Goal: Transaction & Acquisition: Purchase product/service

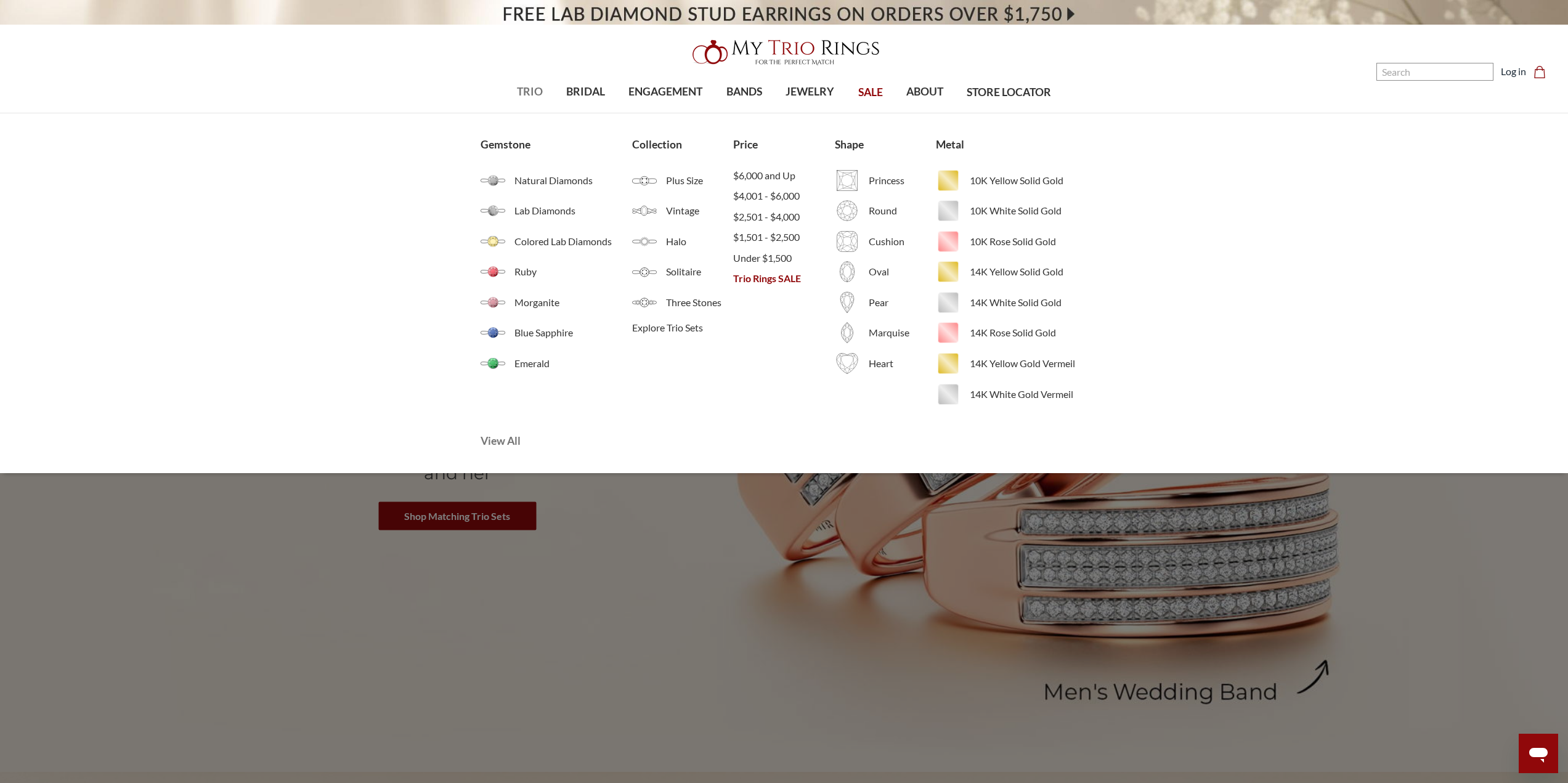
click at [502, 441] on span "View All" at bounding box center [582, 441] width 203 height 16
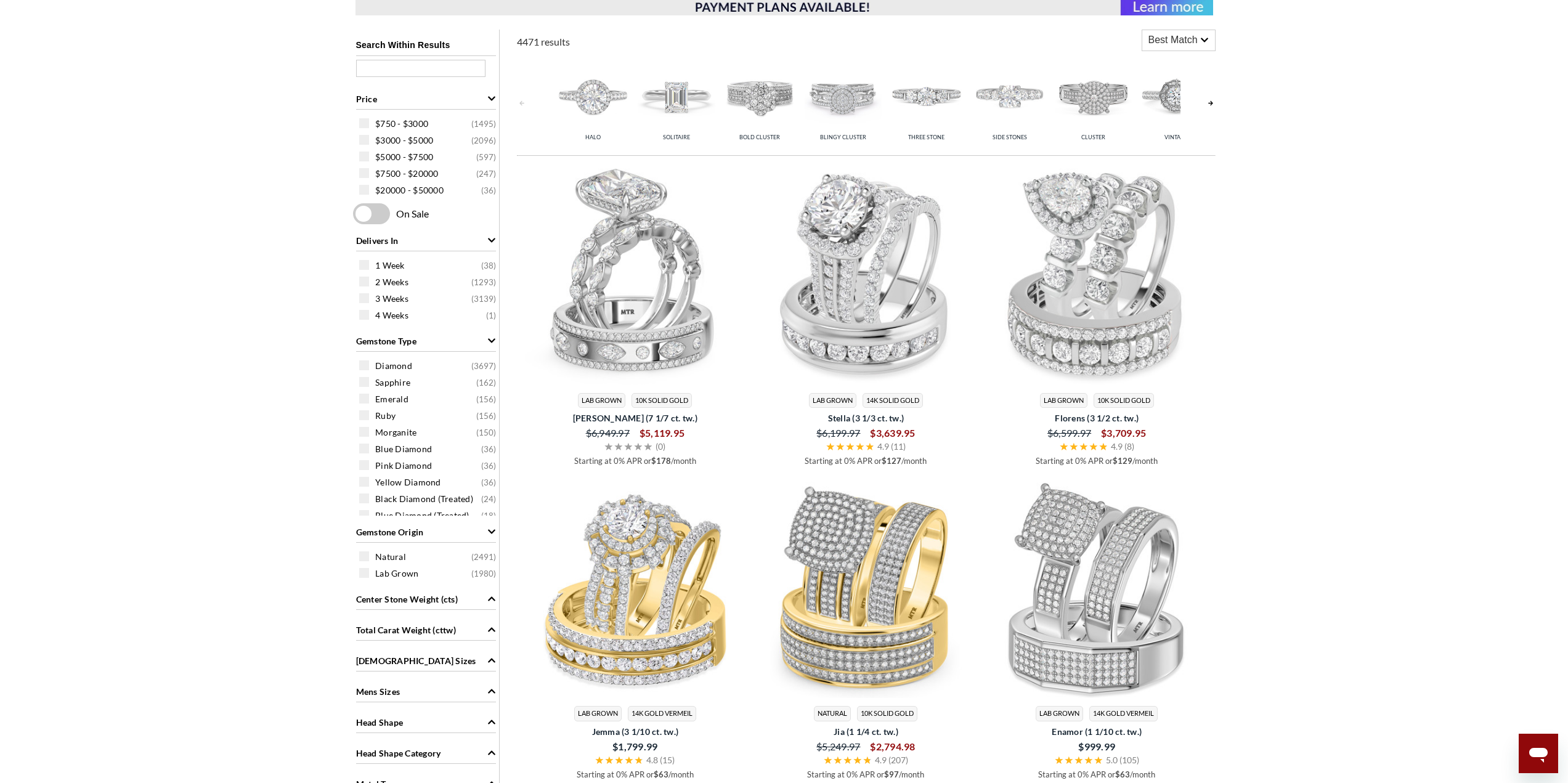
scroll to position [986, 0]
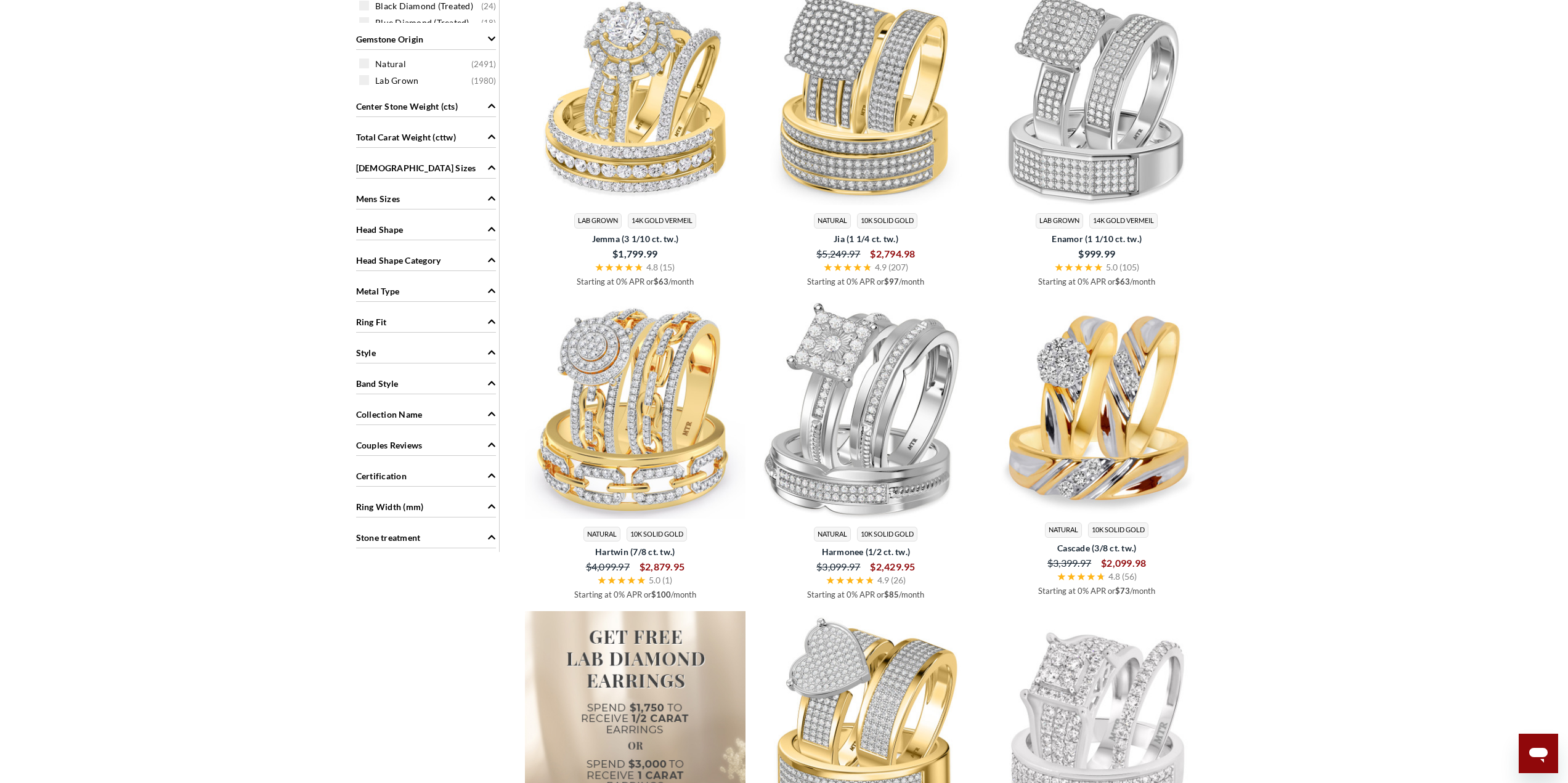
click at [455, 348] on div "Style" at bounding box center [426, 351] width 140 height 23
click at [389, 414] on span "Solitaire" at bounding box center [392, 410] width 34 height 13
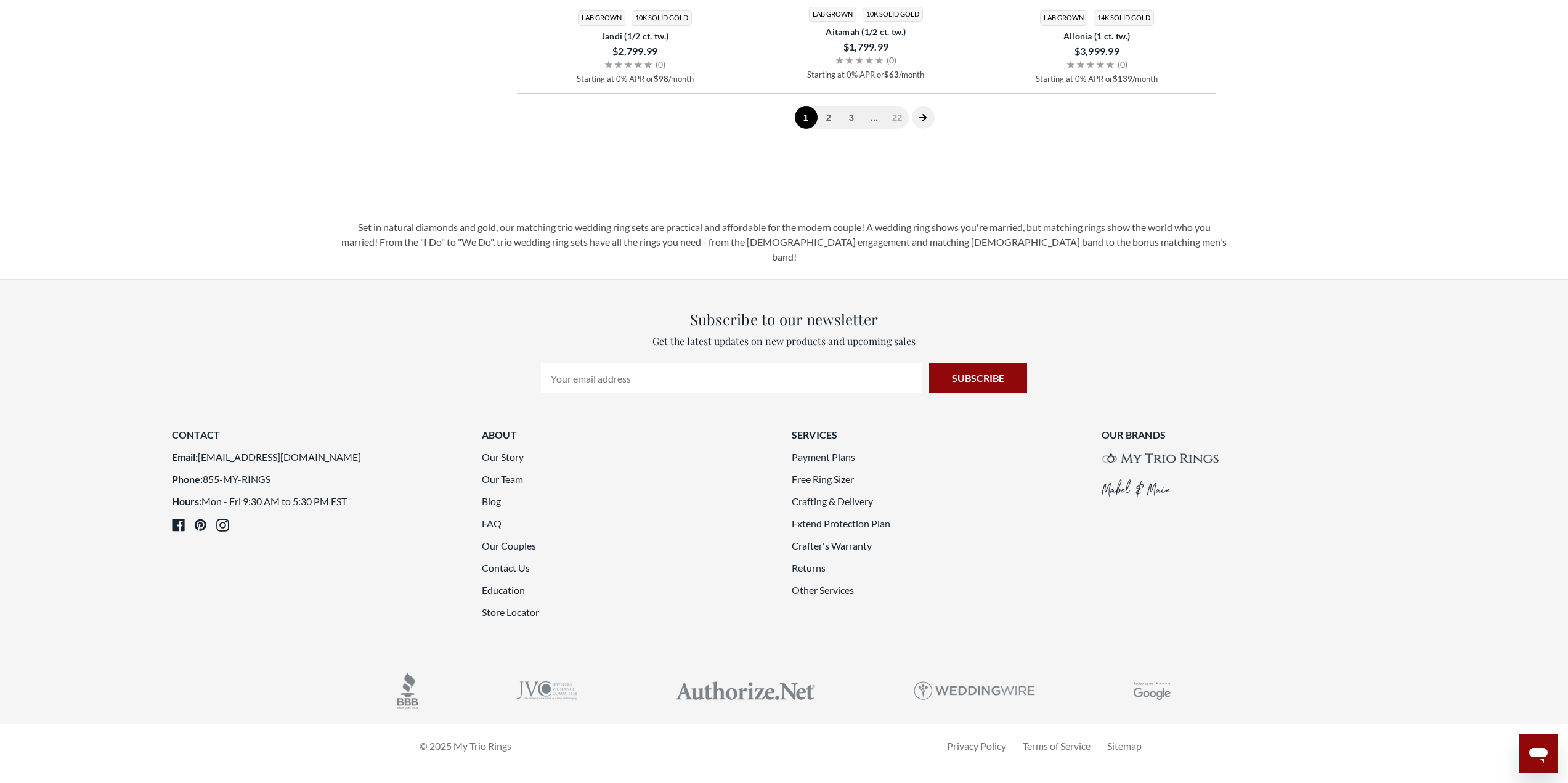
scroll to position [3709, 0]
click at [859, 115] on div "1 2 3 ... 22" at bounding box center [866, 117] width 699 height 48
click at [854, 129] on link "3" at bounding box center [852, 117] width 23 height 23
click at [866, 129] on link "4" at bounding box center [866, 117] width 23 height 23
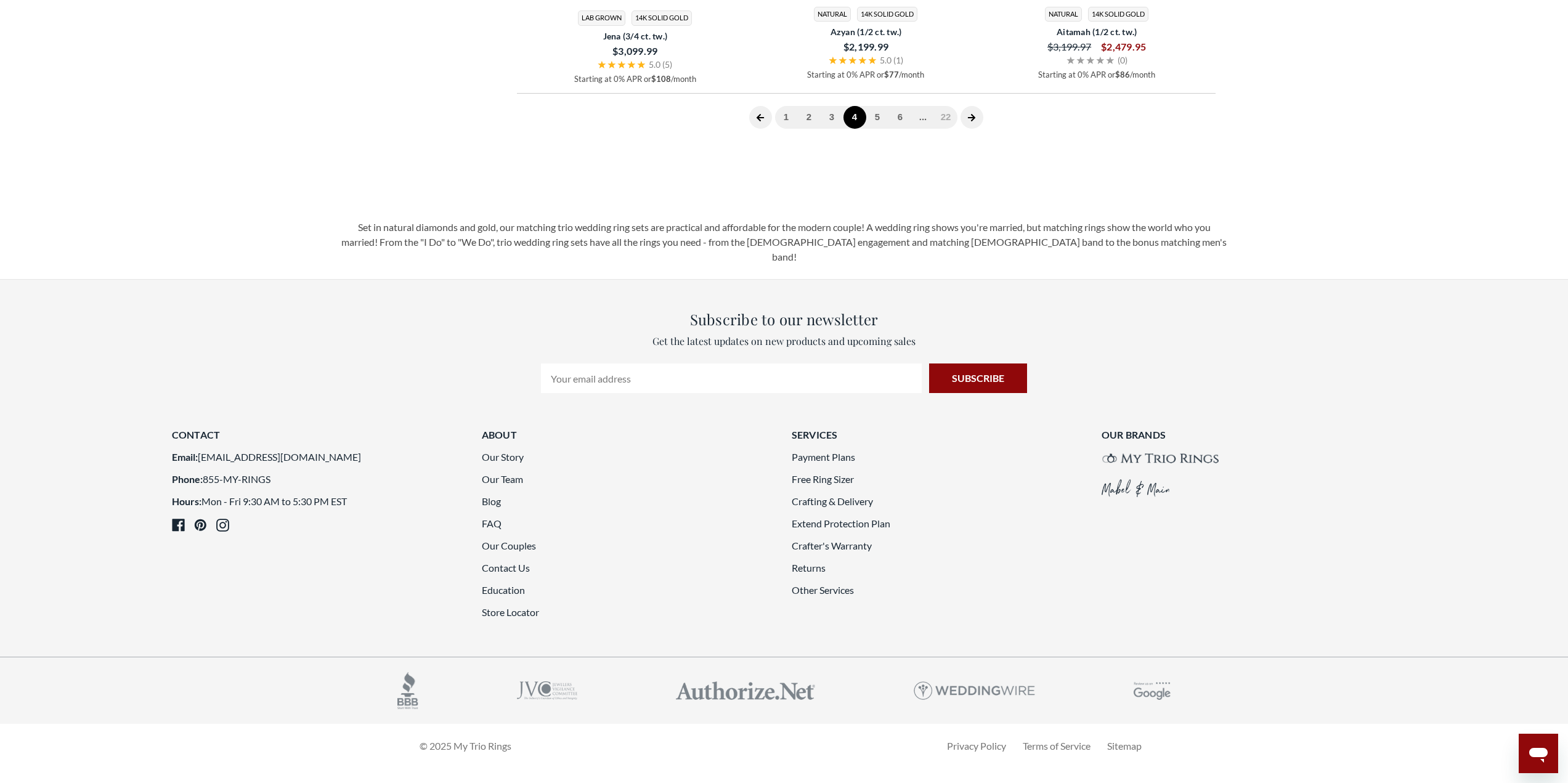
scroll to position [3466, 0]
click at [877, 129] on link "5" at bounding box center [877, 117] width 23 height 23
drag, startPoint x: 887, startPoint y: 377, endPoint x: 877, endPoint y: 458, distance: 81.6
click at [889, 129] on link "6" at bounding box center [889, 117] width 23 height 23
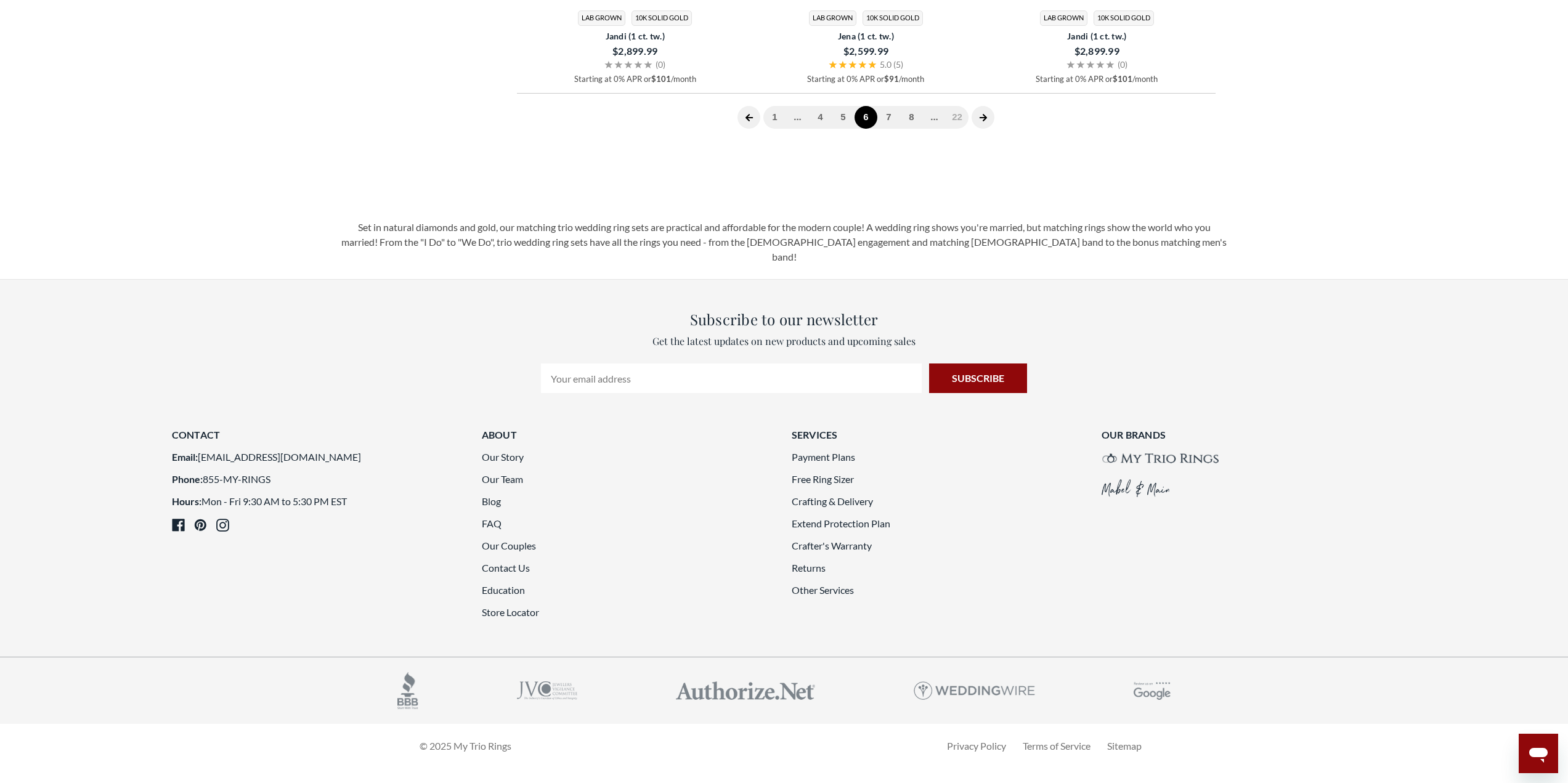
scroll to position [3466, 0]
click at [887, 129] on link "7" at bounding box center [889, 117] width 23 height 23
click at [888, 129] on link "8" at bounding box center [889, 117] width 23 height 23
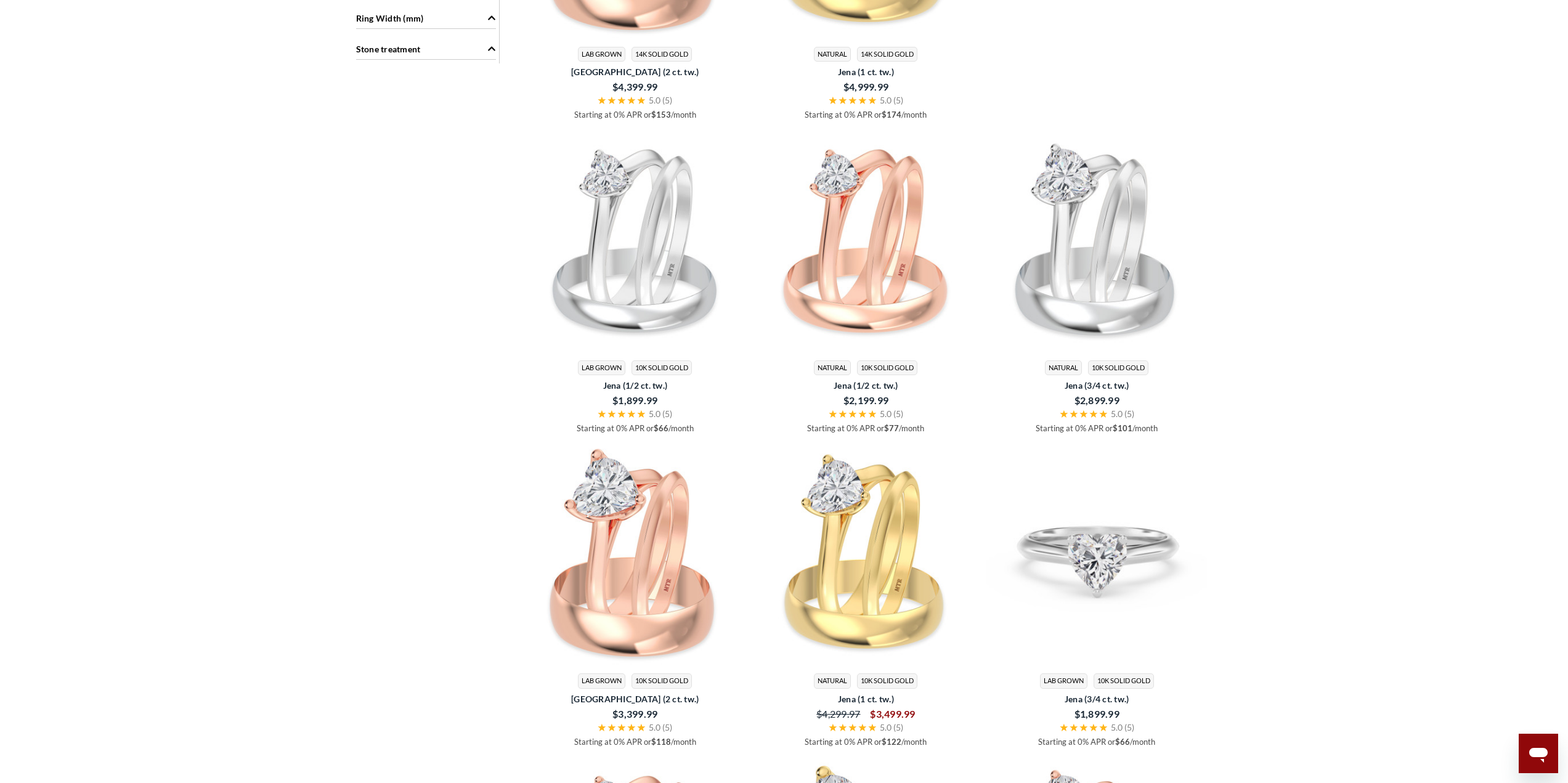
scroll to position [1987, 0]
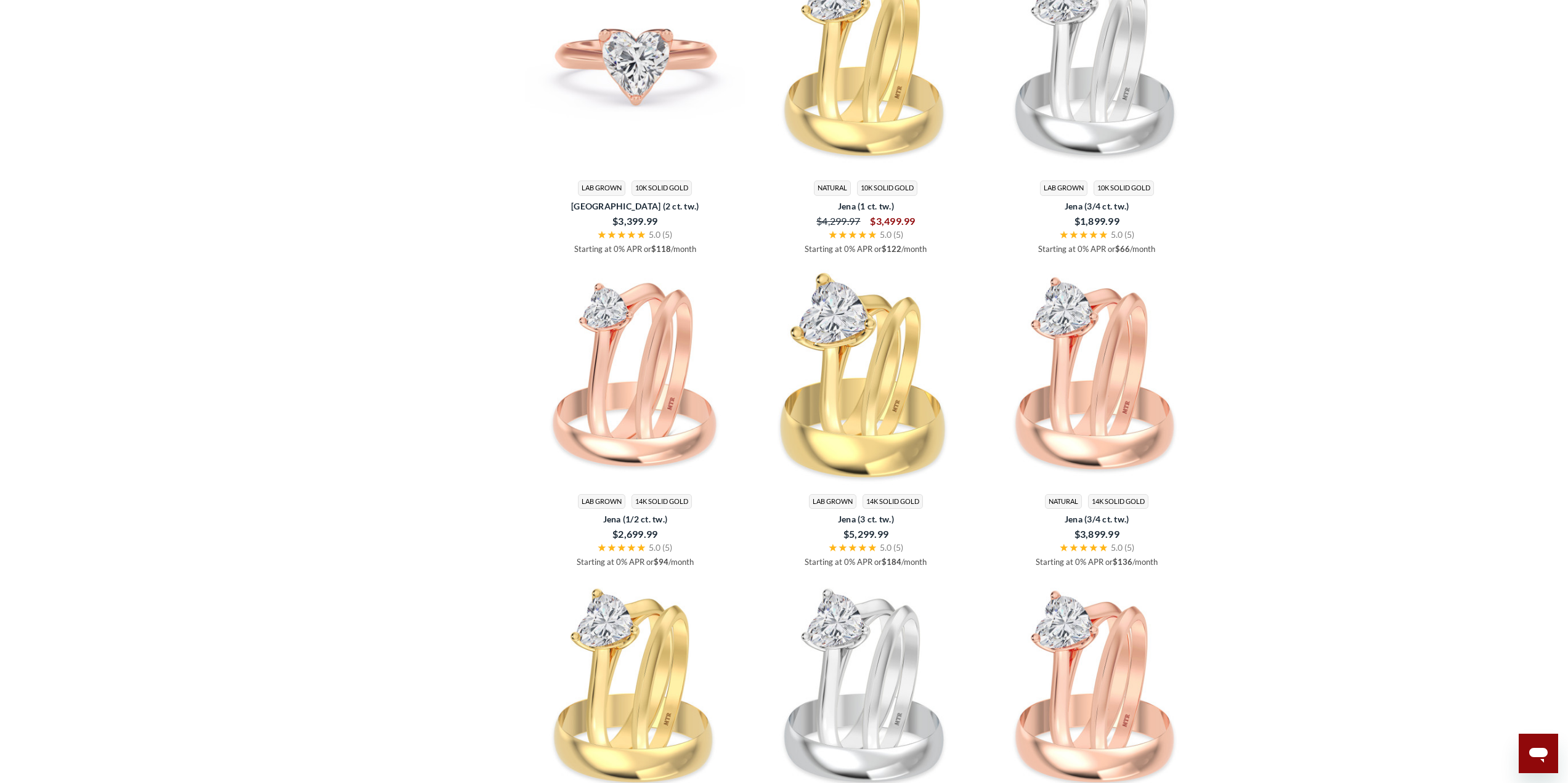
click at [665, 122] on img at bounding box center [635, 62] width 221 height 221
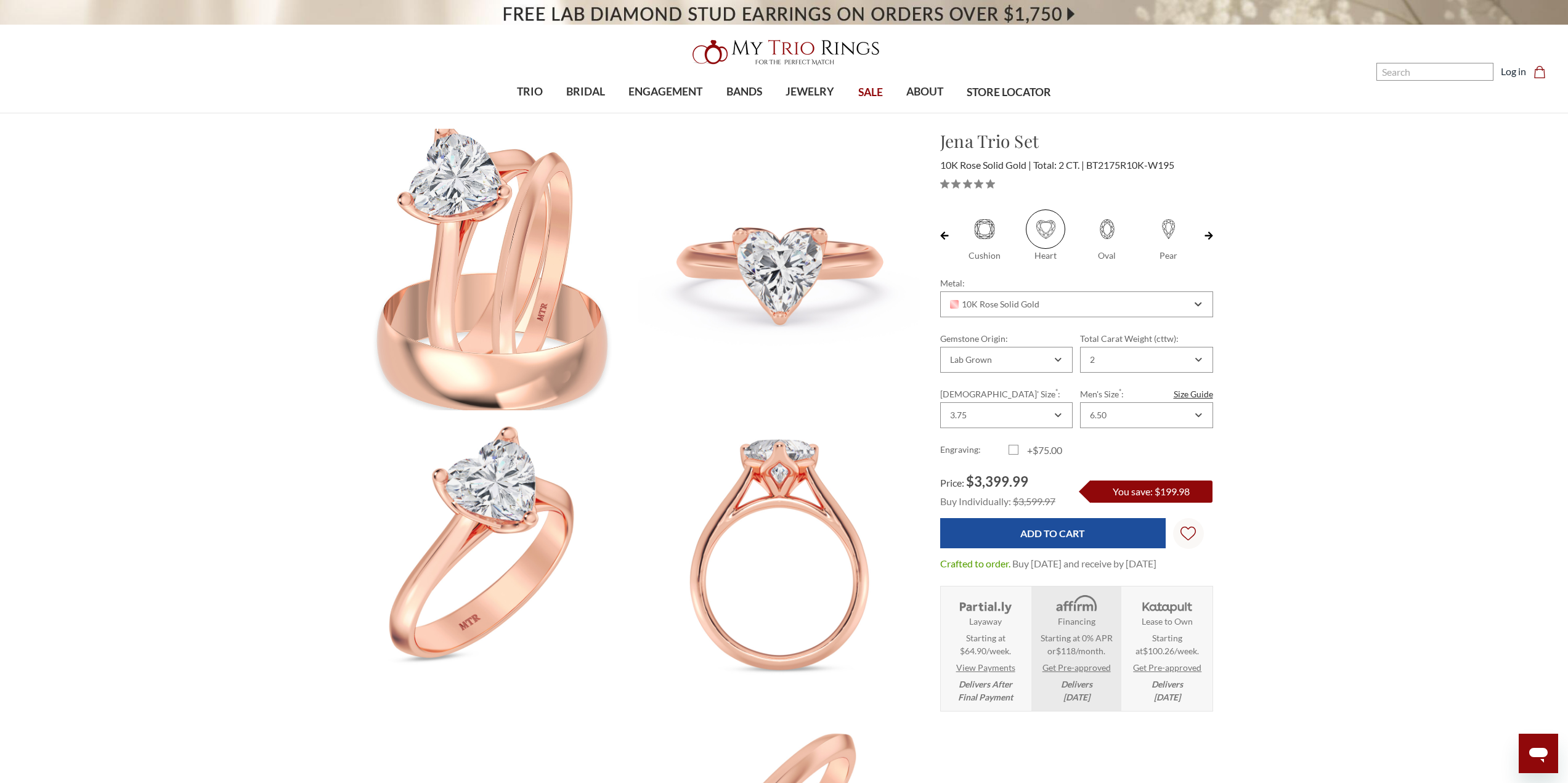
click at [501, 381] on img at bounding box center [497, 269] width 309 height 309
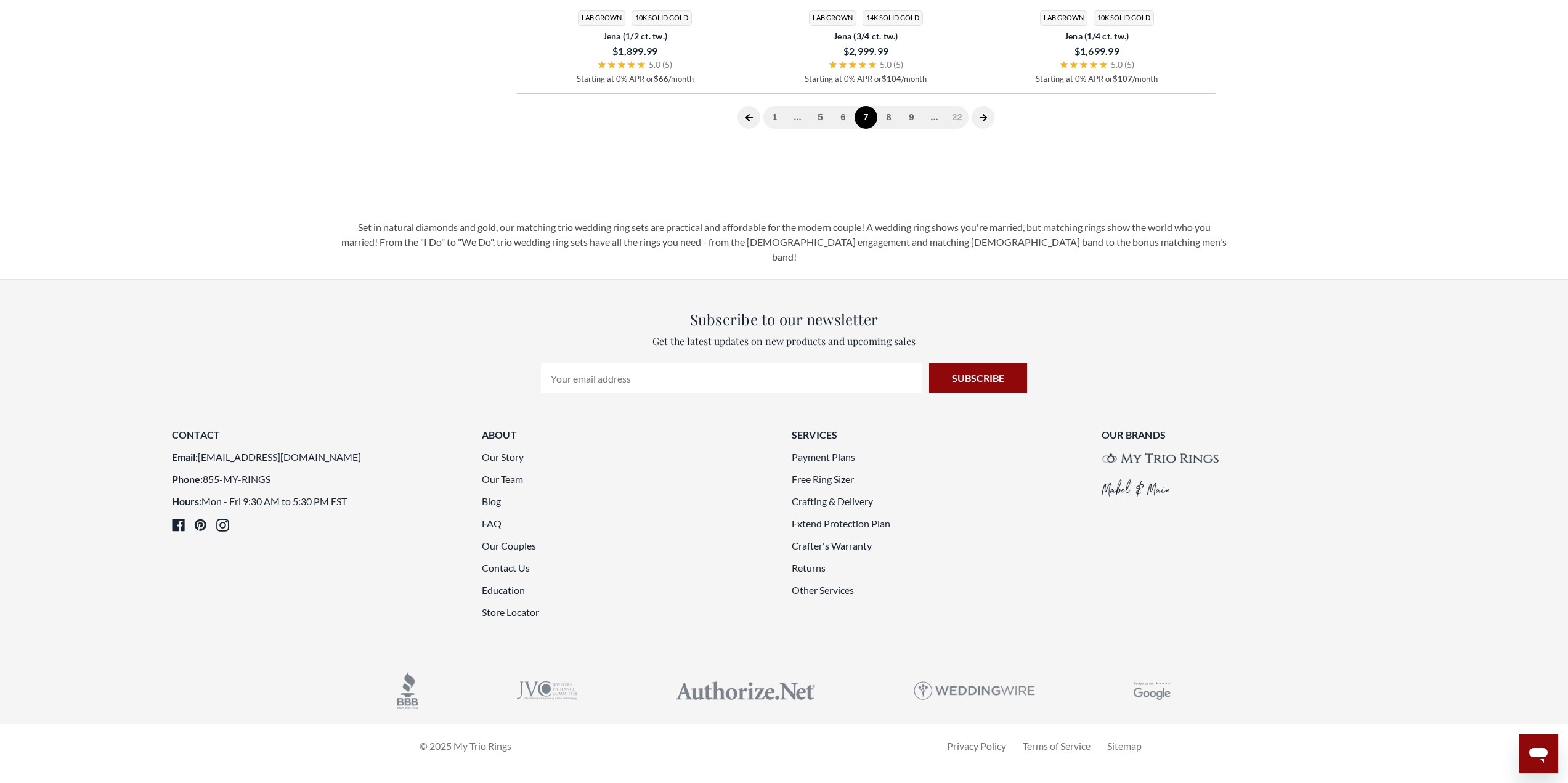
scroll to position [3287, 0]
drag, startPoint x: 889, startPoint y: 551, endPoint x: 905, endPoint y: 600, distance: 51.5
click at [889, 129] on link "8" at bounding box center [889, 117] width 23 height 23
click at [889, 129] on link "9" at bounding box center [889, 117] width 23 height 23
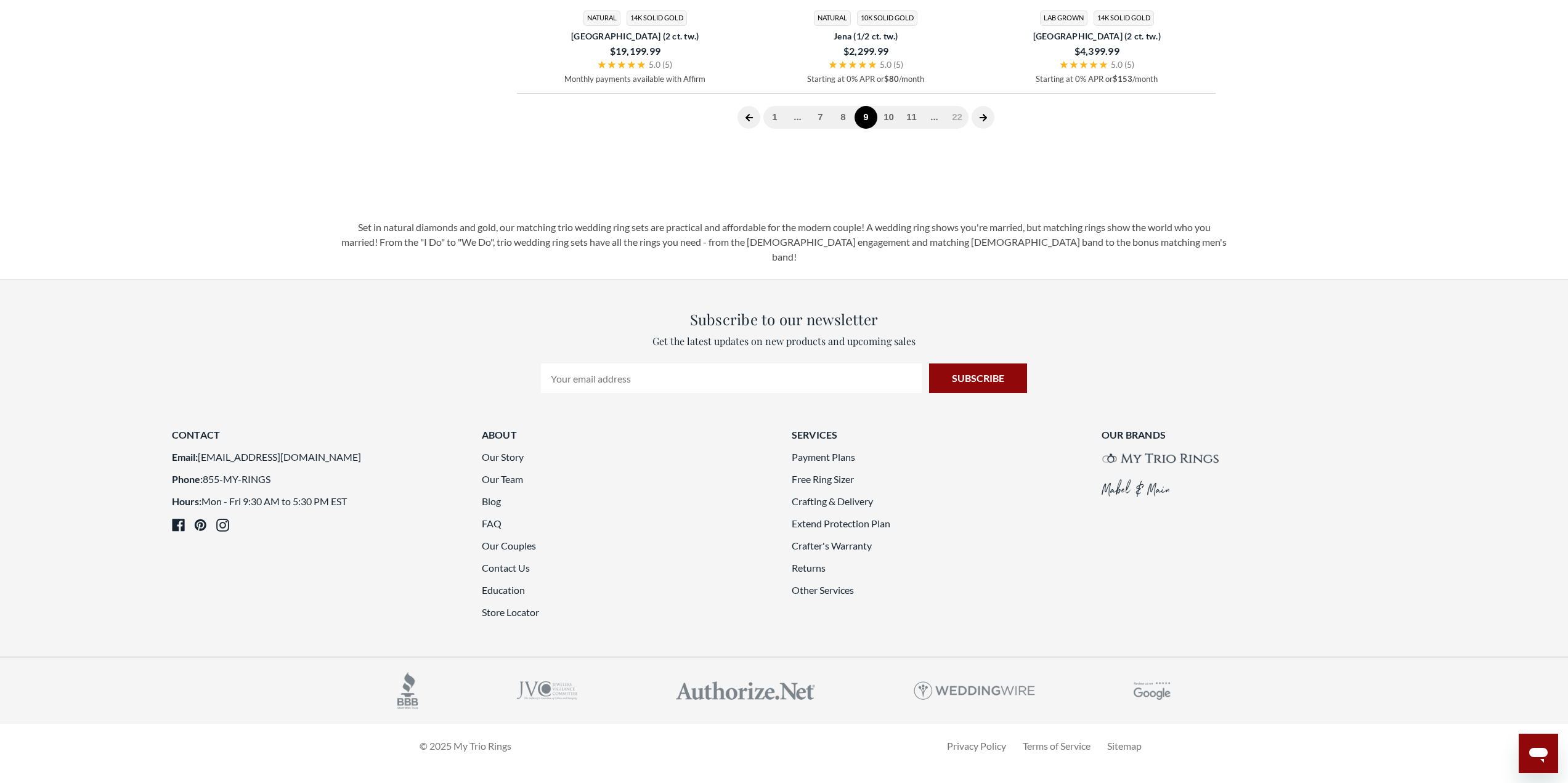
scroll to position [3216, 0]
click at [894, 129] on link "10" at bounding box center [889, 117] width 23 height 23
click at [888, 129] on link "11" at bounding box center [889, 117] width 23 height 23
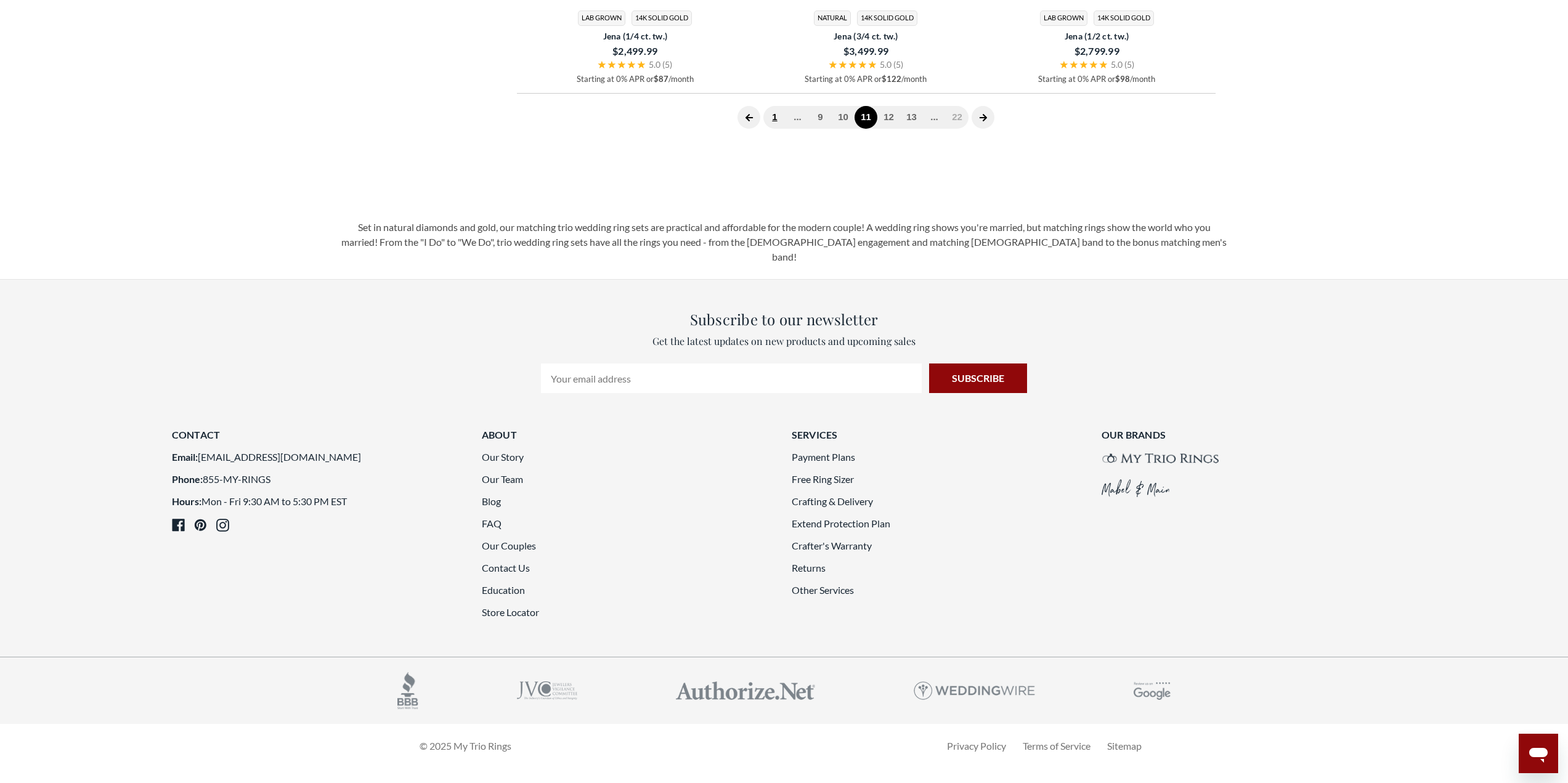
click at [780, 129] on link "1" at bounding box center [775, 117] width 23 height 23
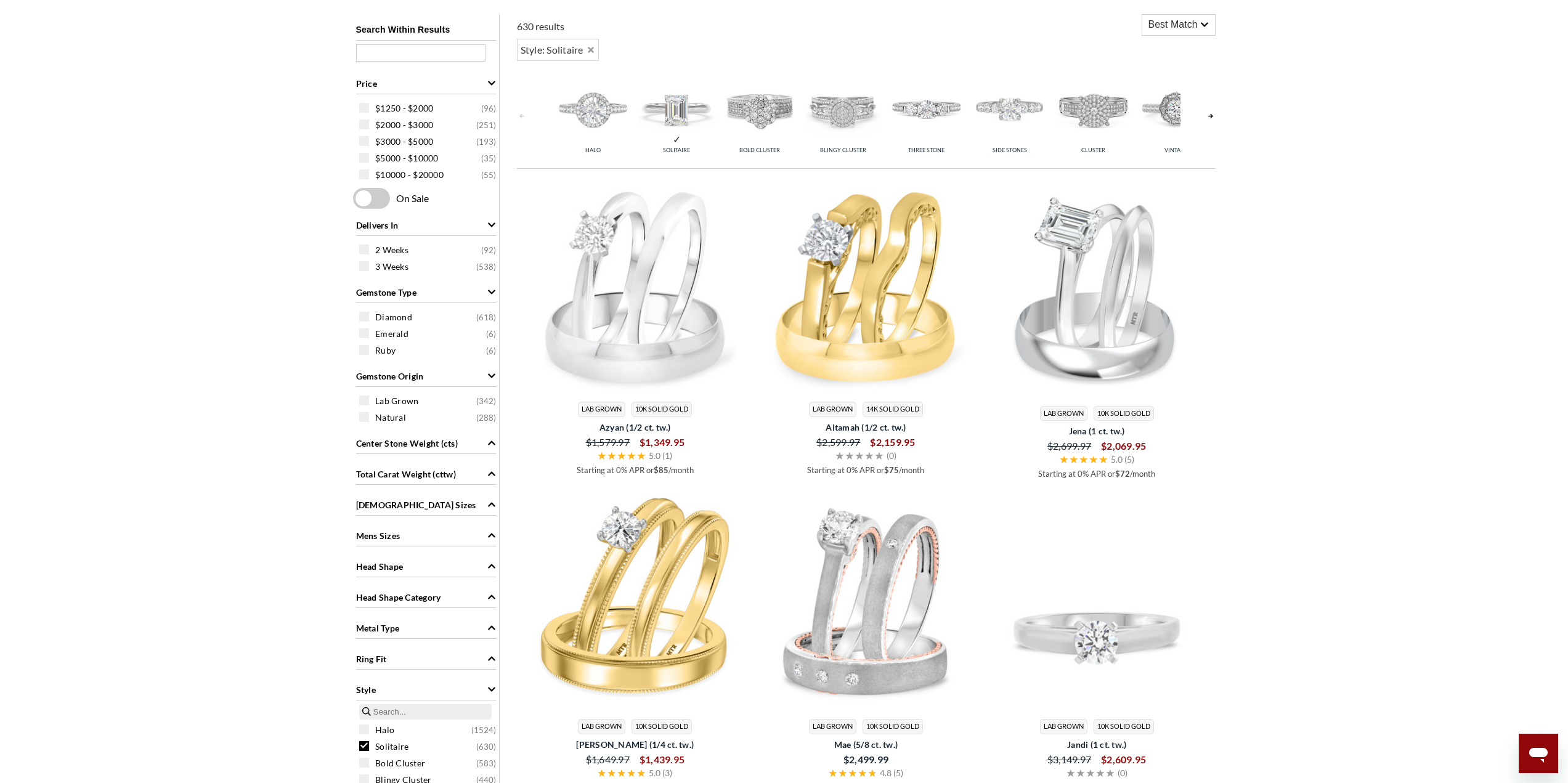
scroll to position [1001, 0]
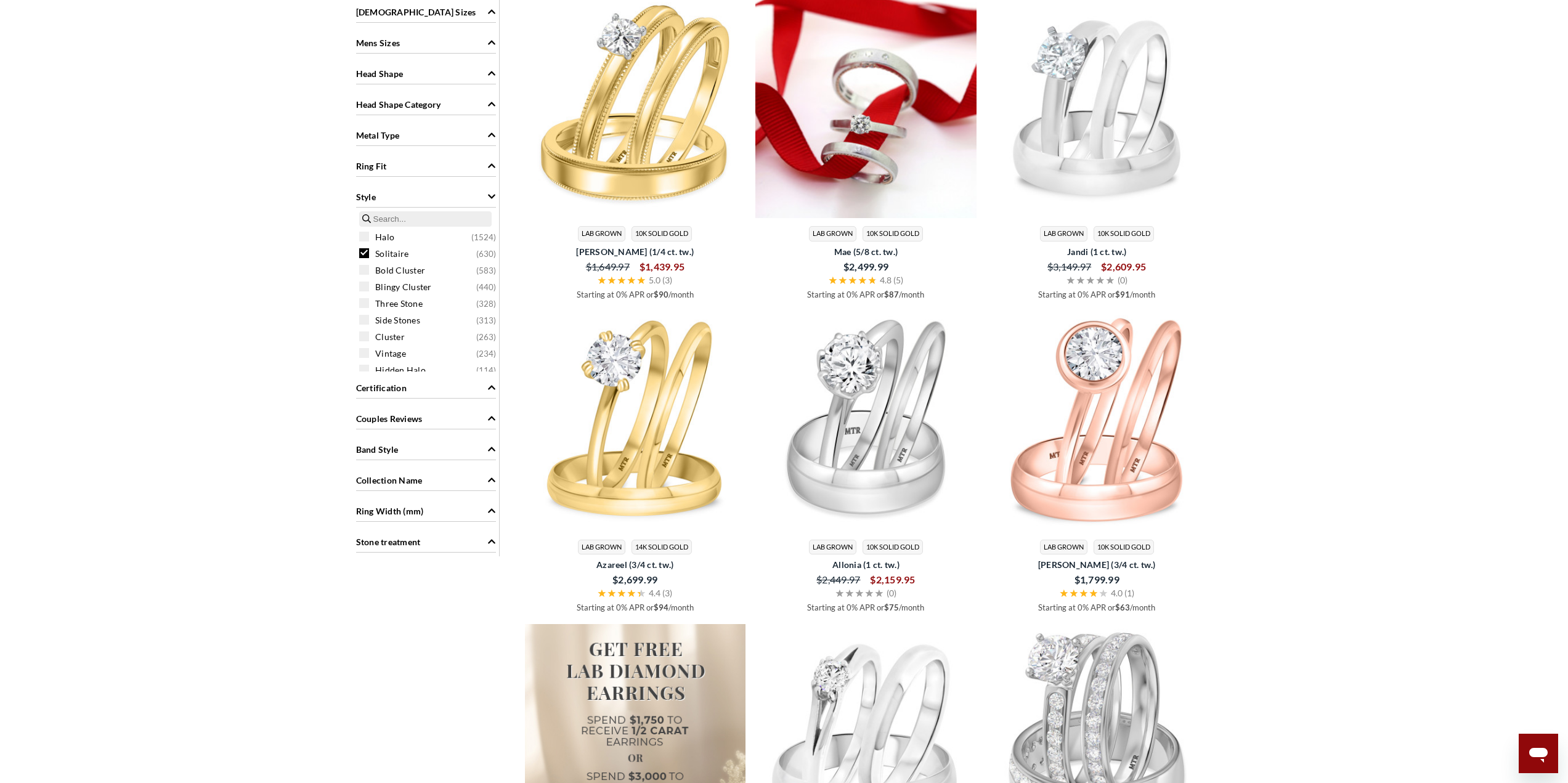
click at [882, 117] on img at bounding box center [866, 108] width 221 height 221
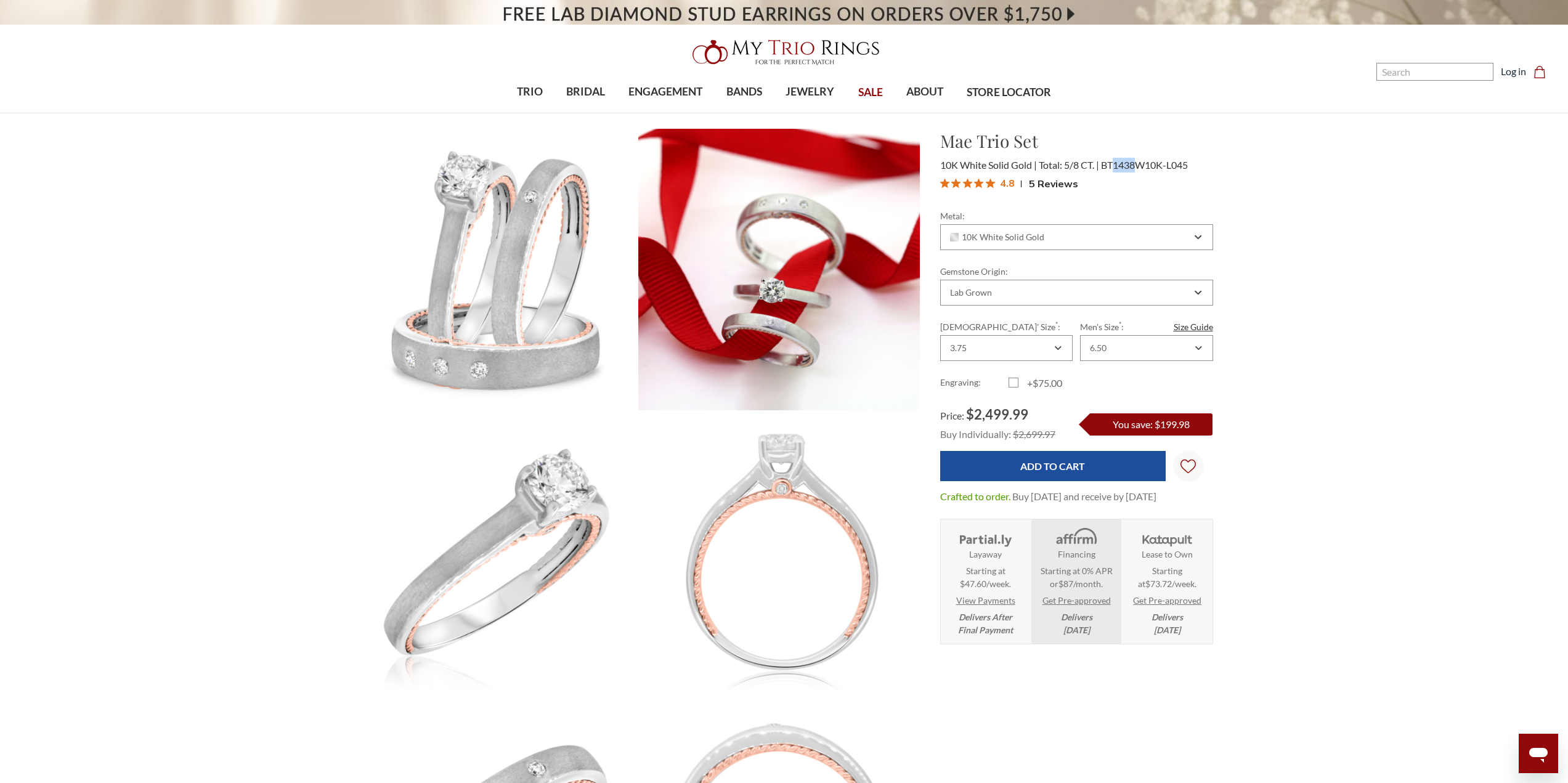
drag, startPoint x: 1115, startPoint y: 164, endPoint x: 1138, endPoint y: 167, distance: 23.2
click at [1138, 167] on span "BT1438W10K-L045" at bounding box center [1145, 164] width 87 height 12
copy span "1438"
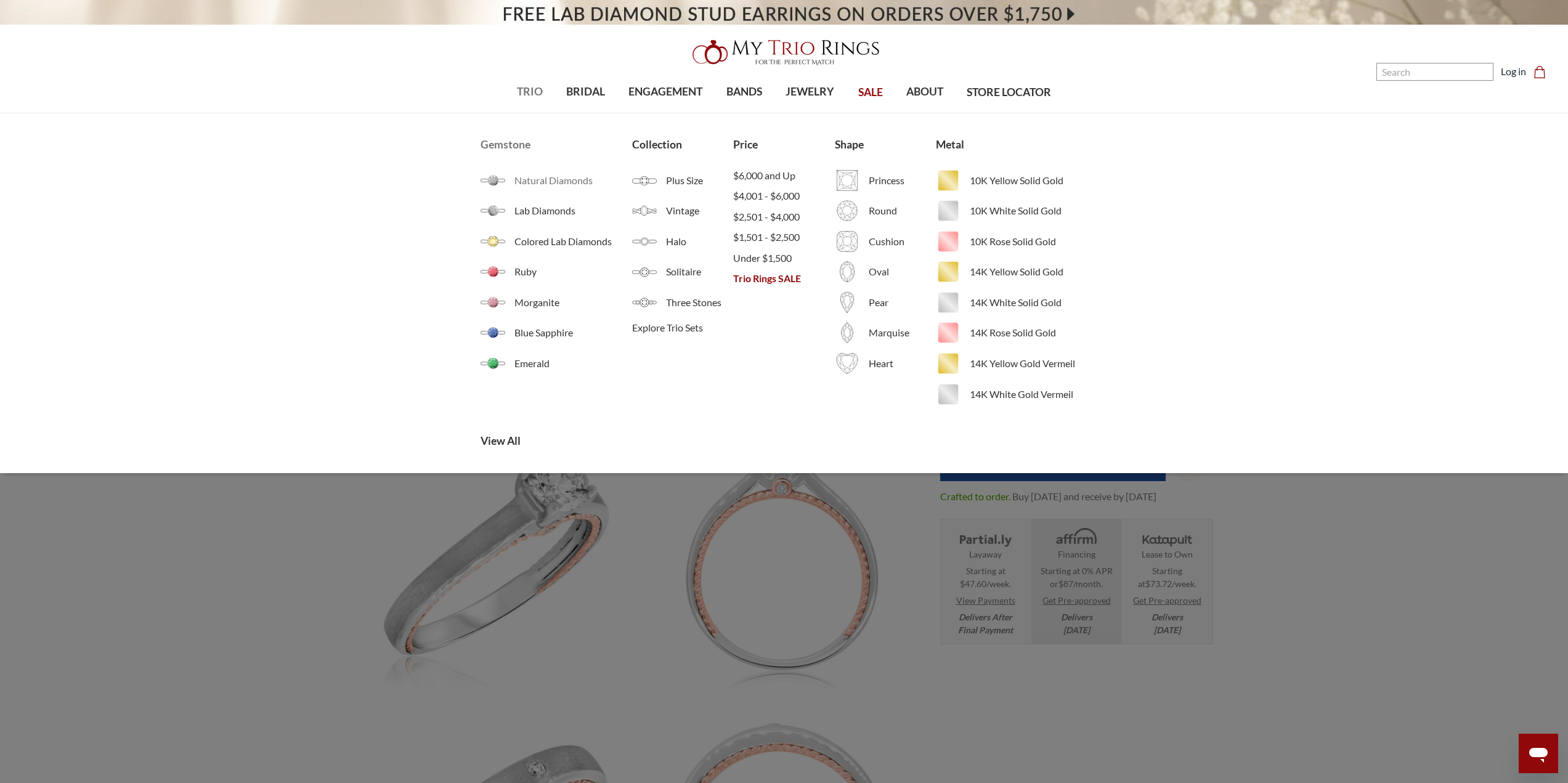
click at [528, 181] on span "Natural Diamonds" at bounding box center [573, 180] width 118 height 15
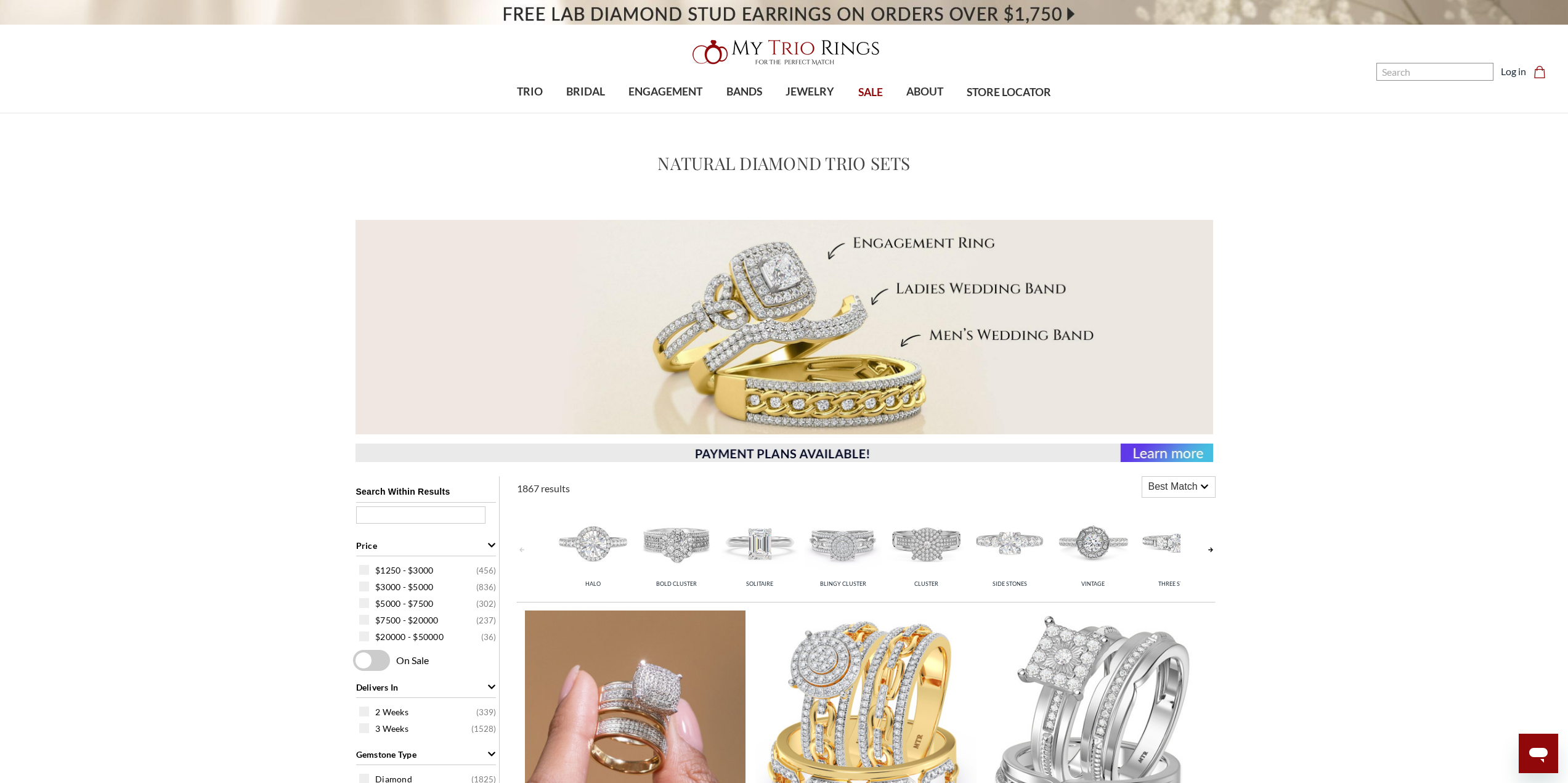
click at [603, 740] on img at bounding box center [635, 721] width 221 height 221
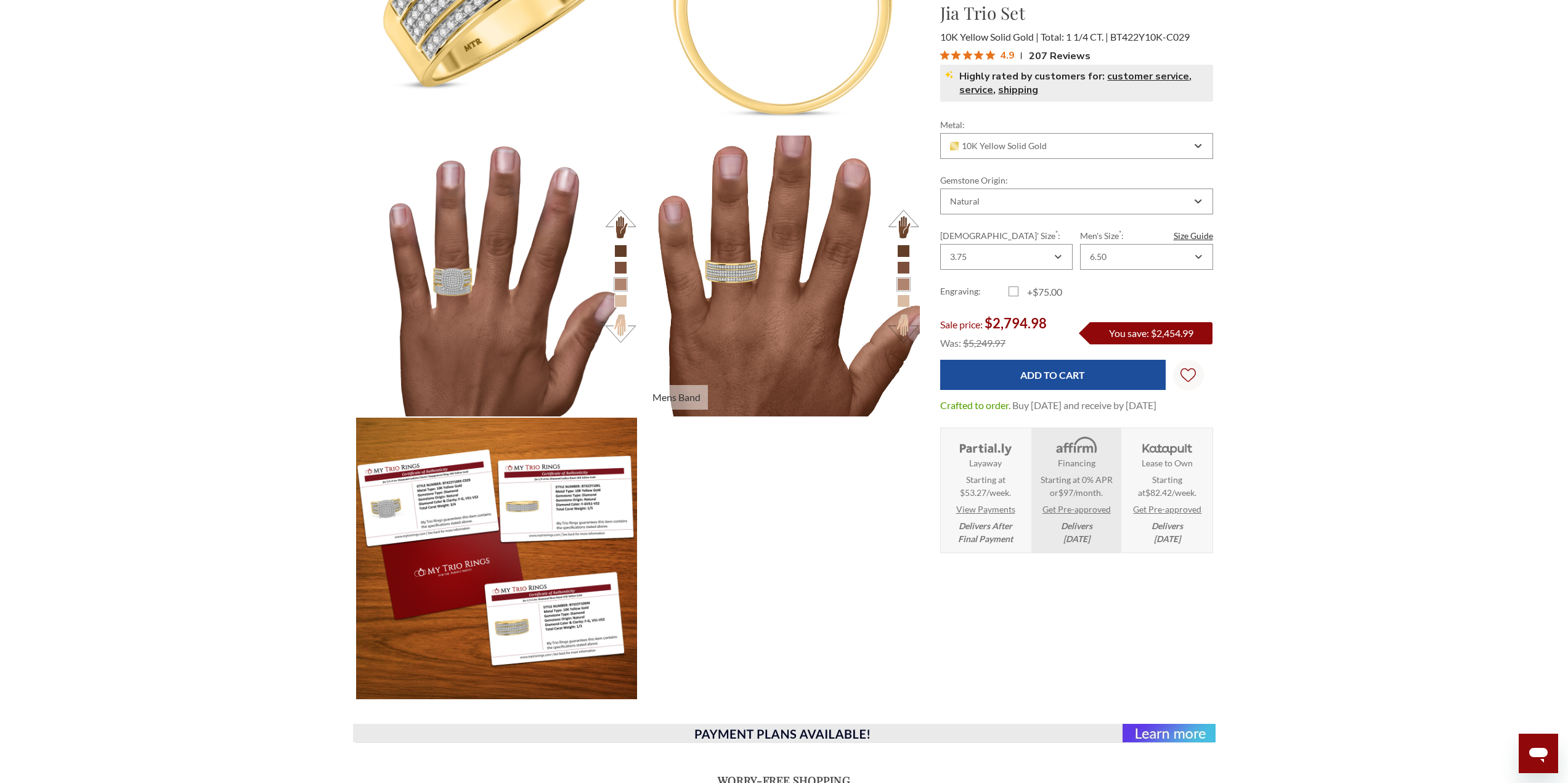
scroll to position [548, 848]
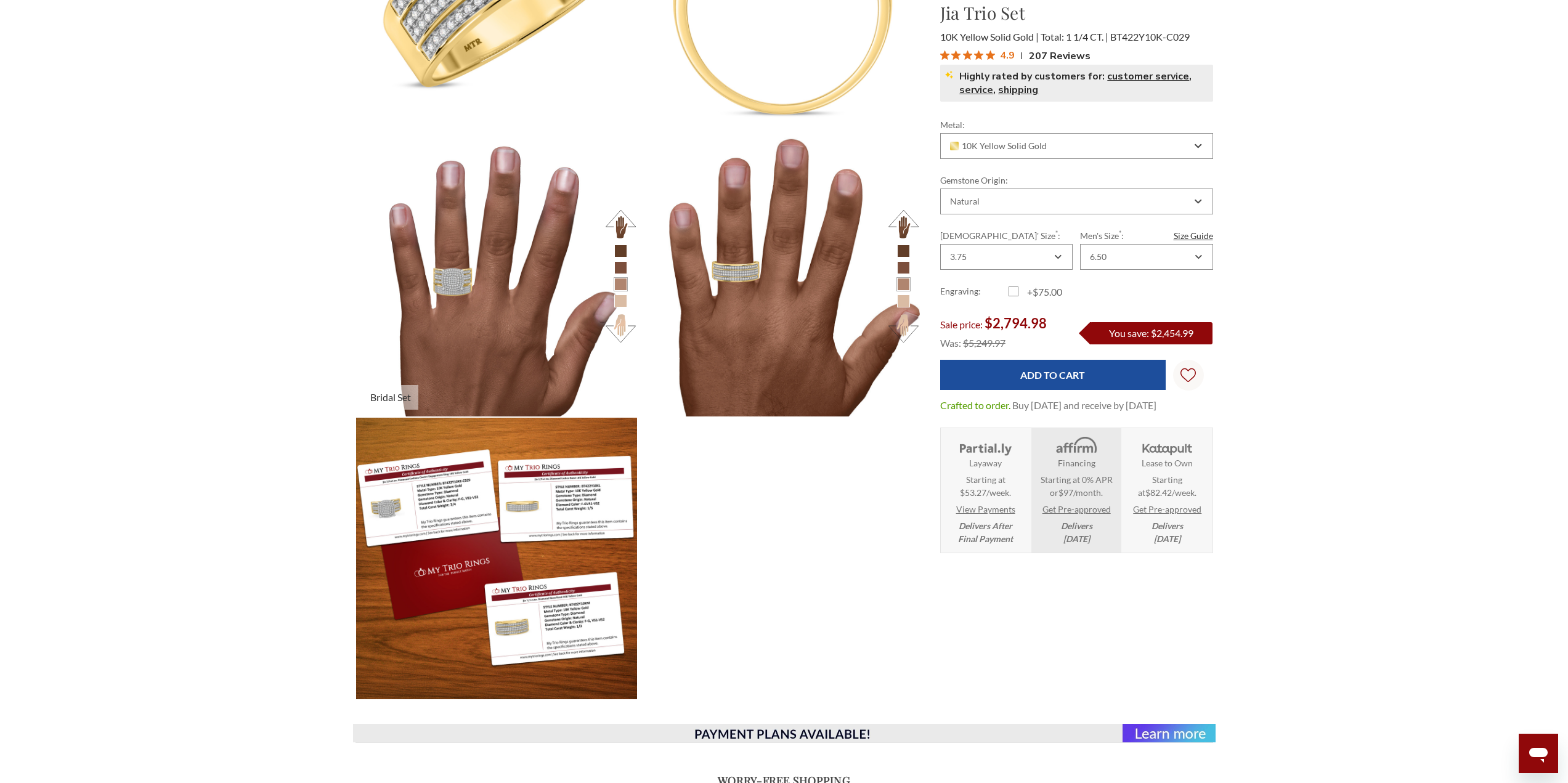
click at [626, 331] on button at bounding box center [621, 328] width 34 height 34
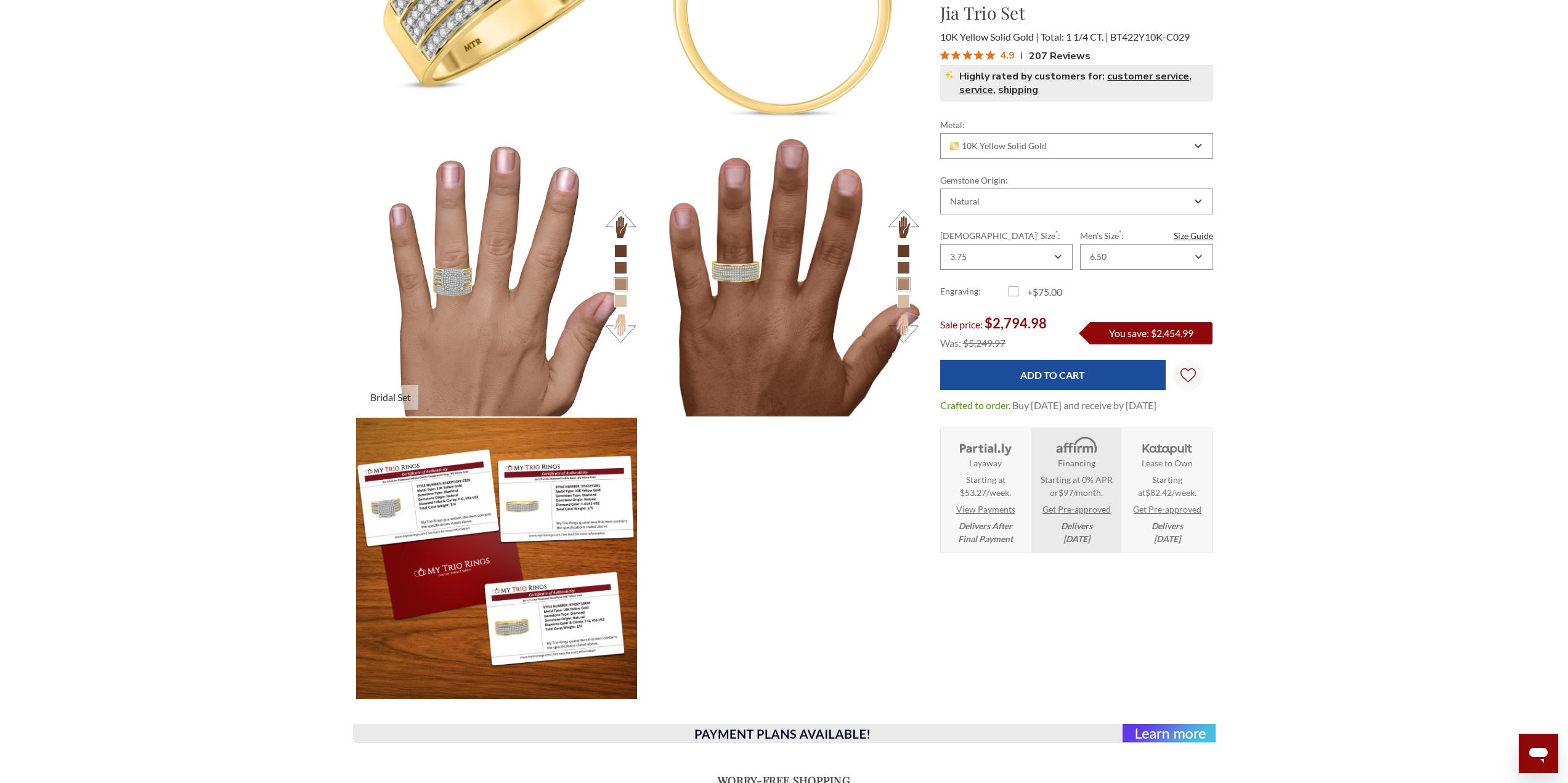
click at [626, 331] on button at bounding box center [621, 328] width 34 height 34
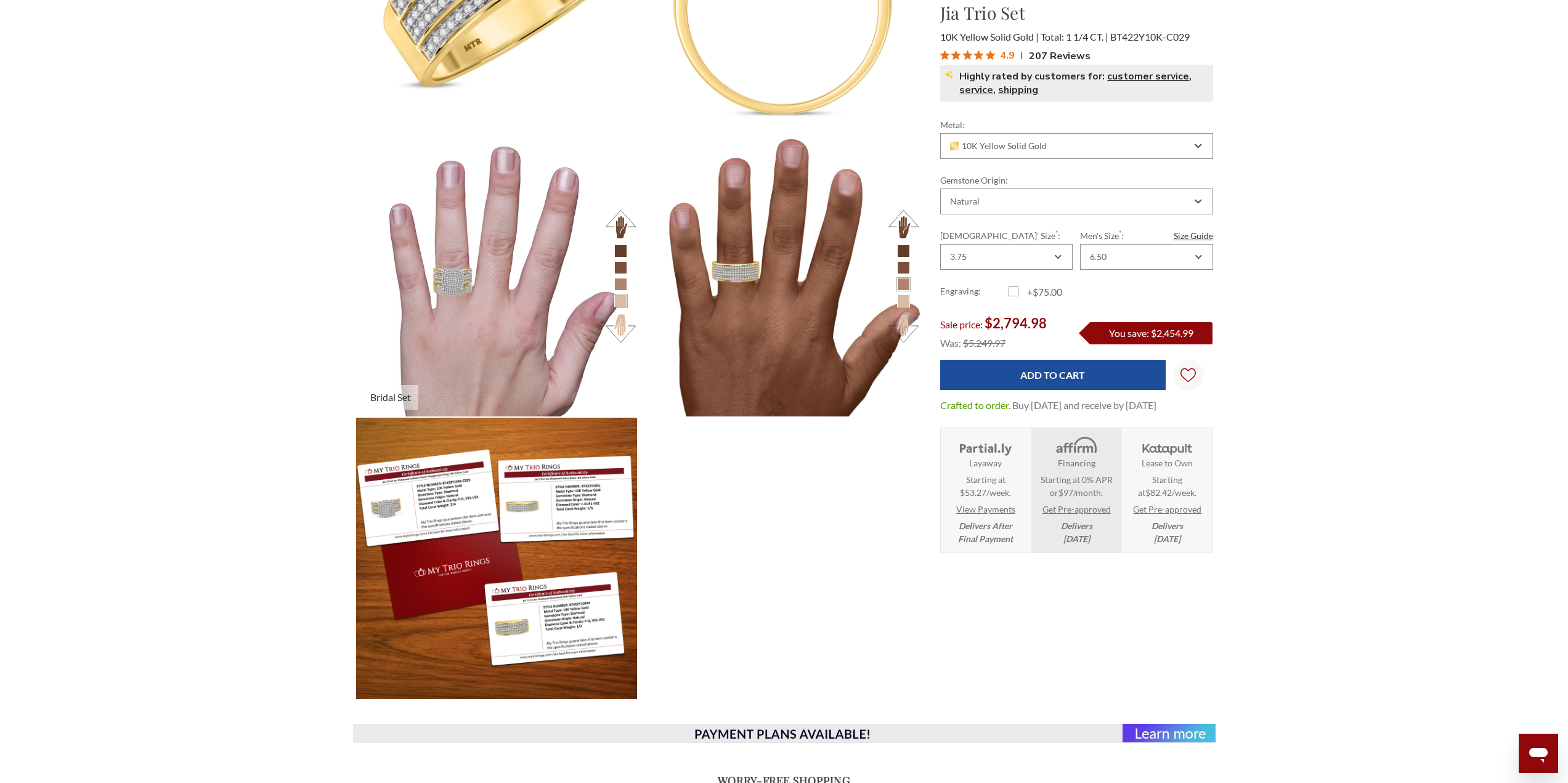
click at [626, 331] on button at bounding box center [621, 328] width 34 height 34
click at [628, 217] on button at bounding box center [621, 224] width 34 height 34
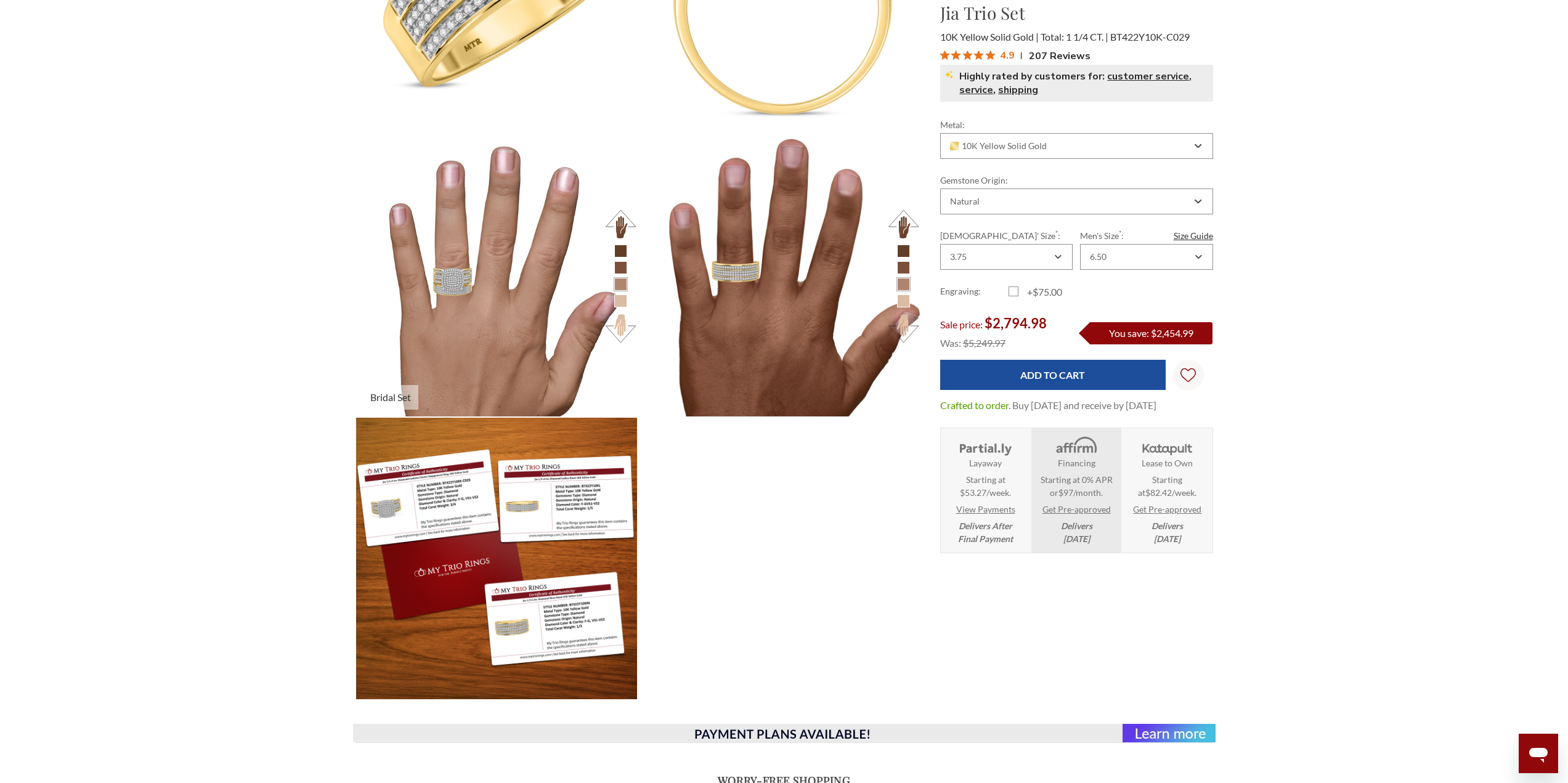
click at [627, 217] on button at bounding box center [621, 224] width 34 height 34
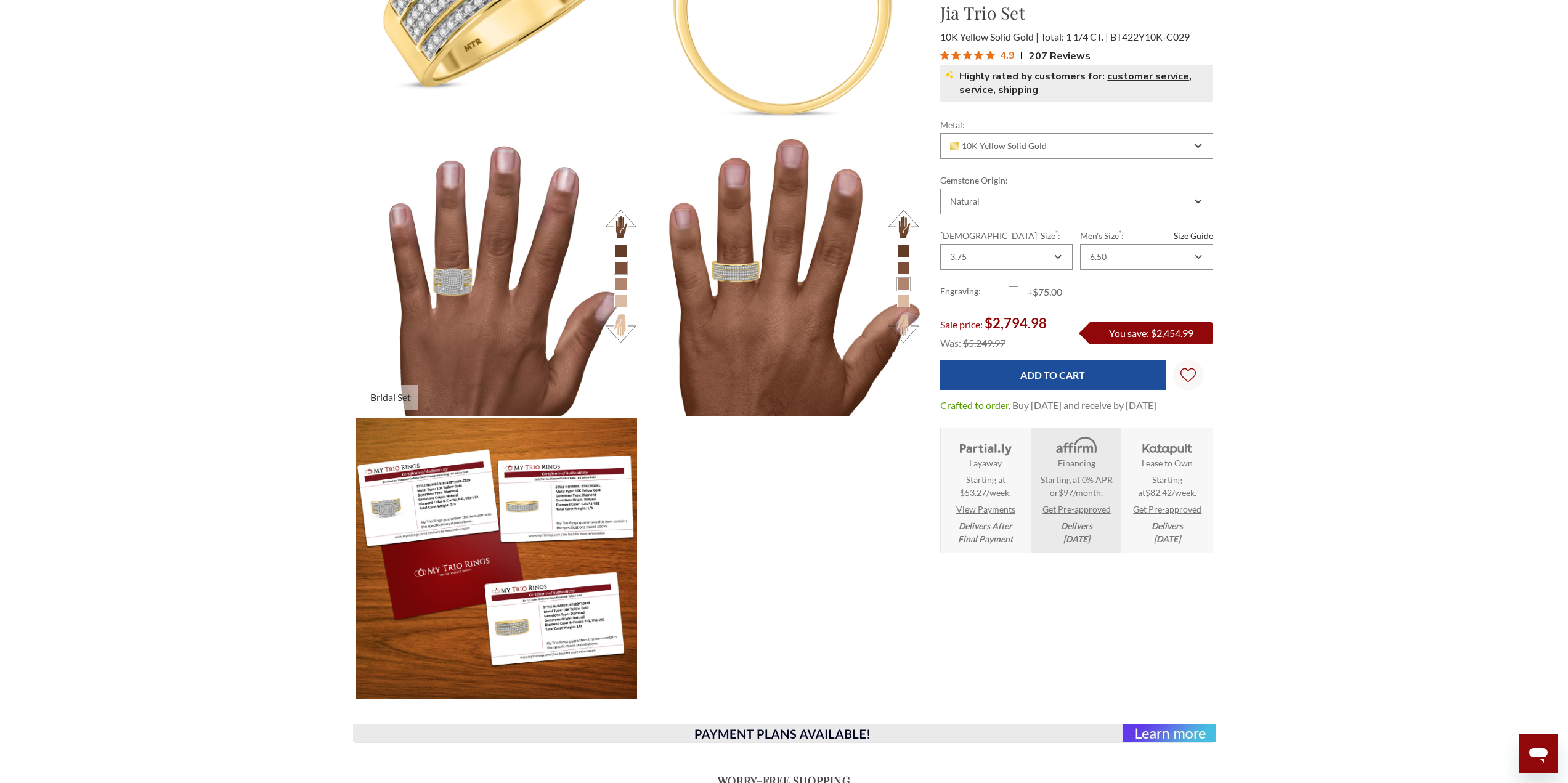
click at [627, 217] on button at bounding box center [621, 224] width 34 height 34
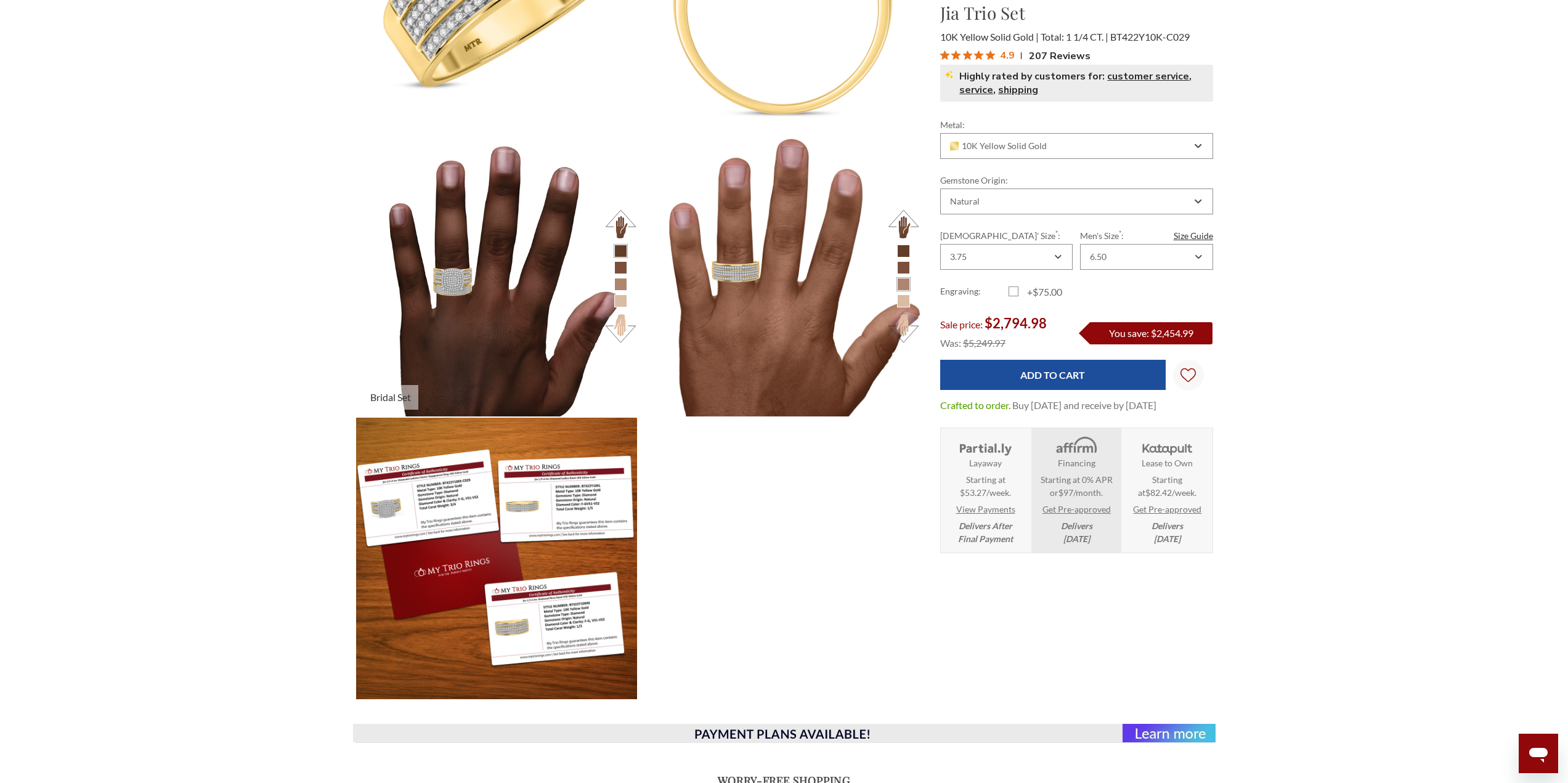
click at [623, 327] on button at bounding box center [621, 328] width 34 height 34
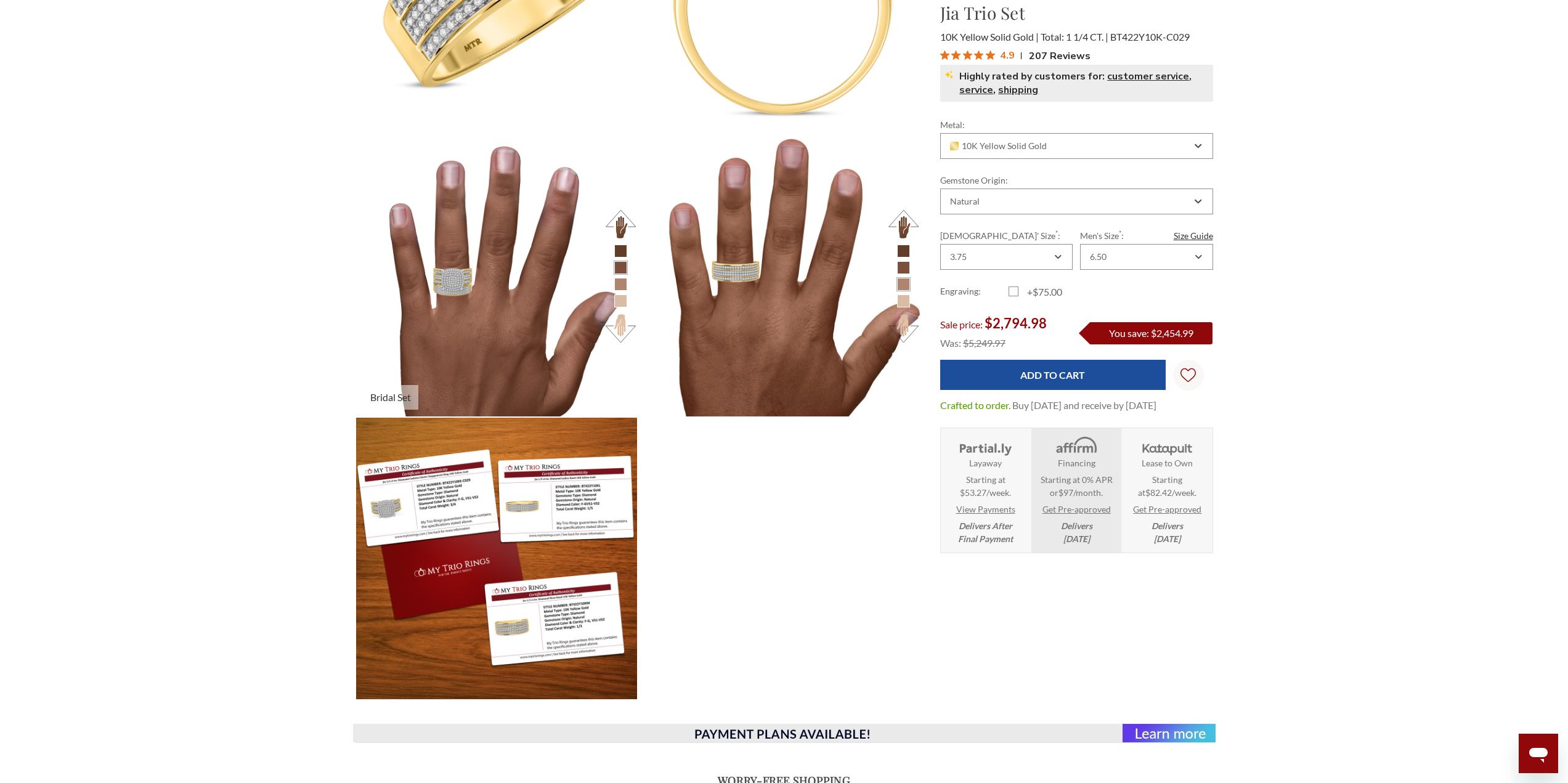
click at [623, 329] on button at bounding box center [621, 328] width 34 height 34
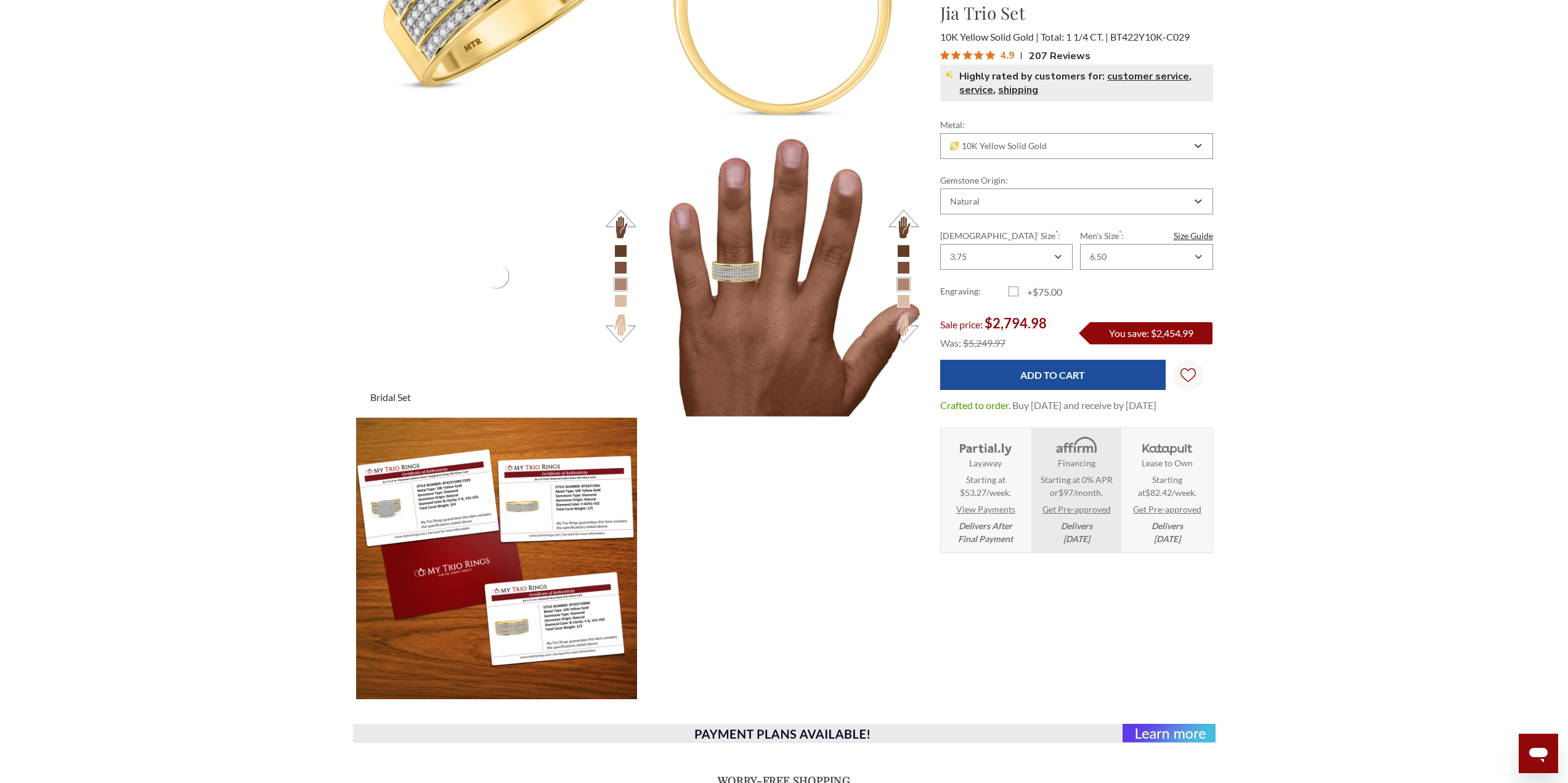
click at [623, 329] on button at bounding box center [621, 328] width 34 height 34
click at [622, 330] on button at bounding box center [621, 328] width 34 height 34
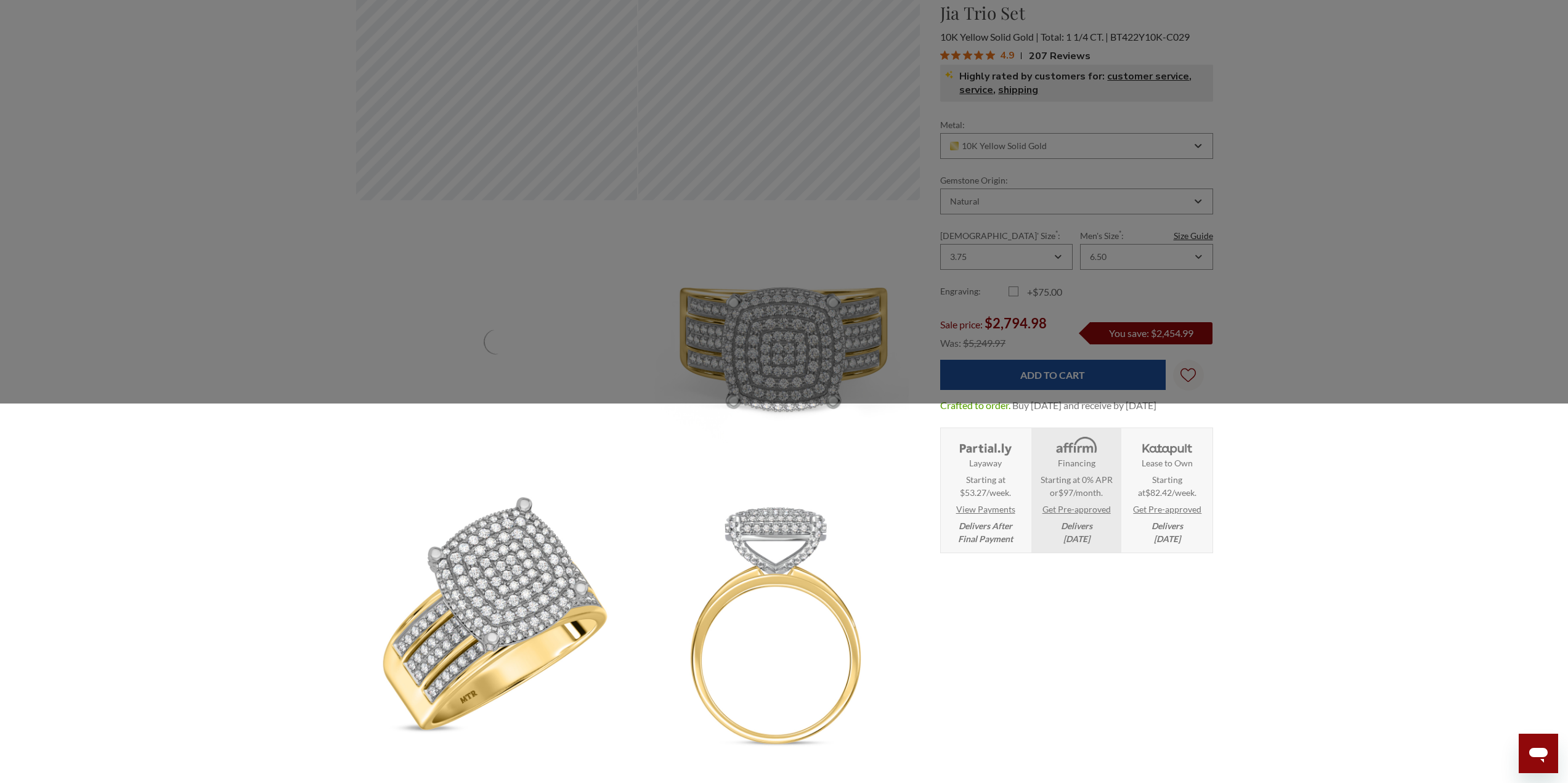
scroll to position [0, 0]
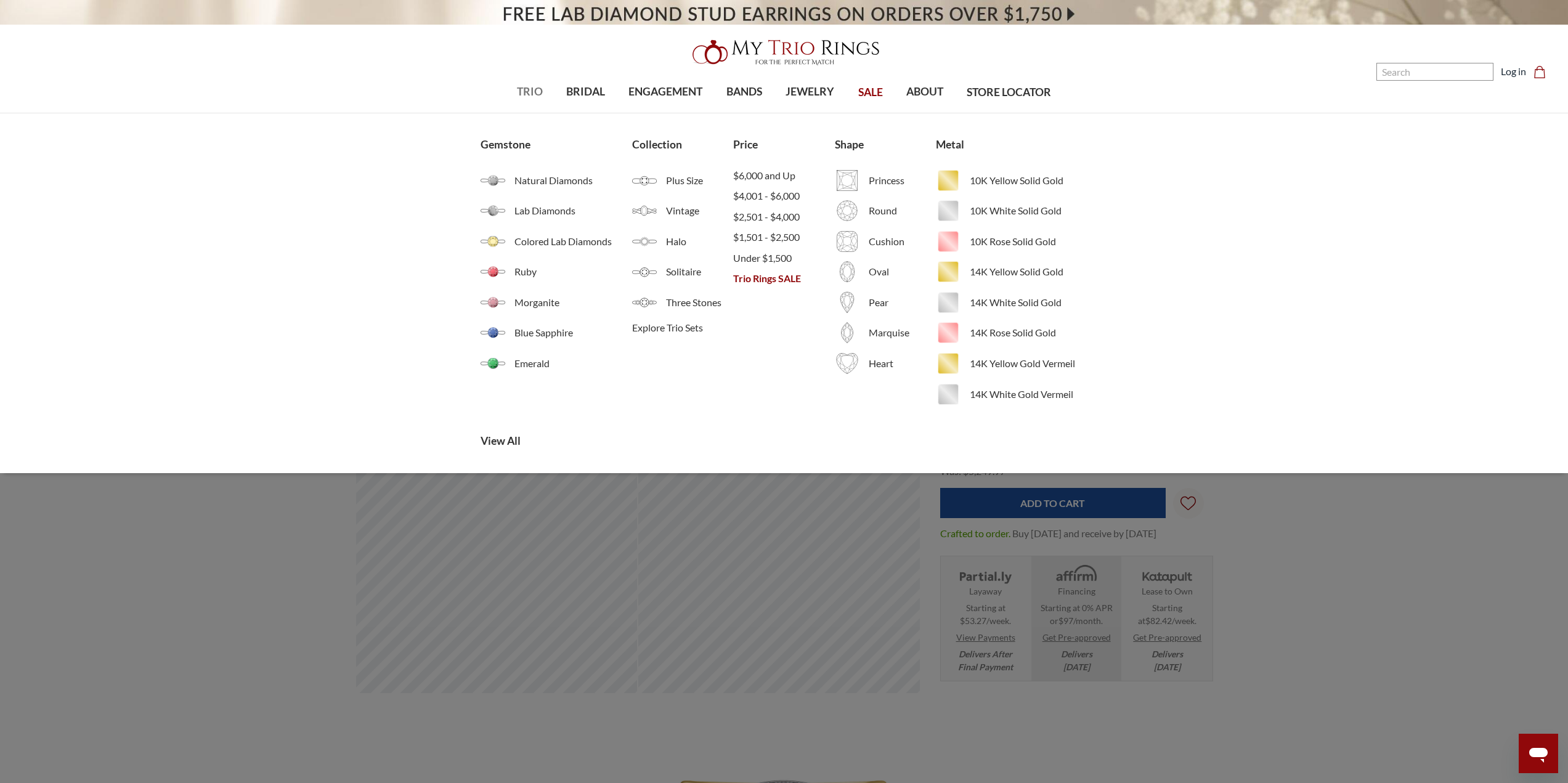
click at [540, 90] on link "TRIO" at bounding box center [530, 92] width 49 height 40
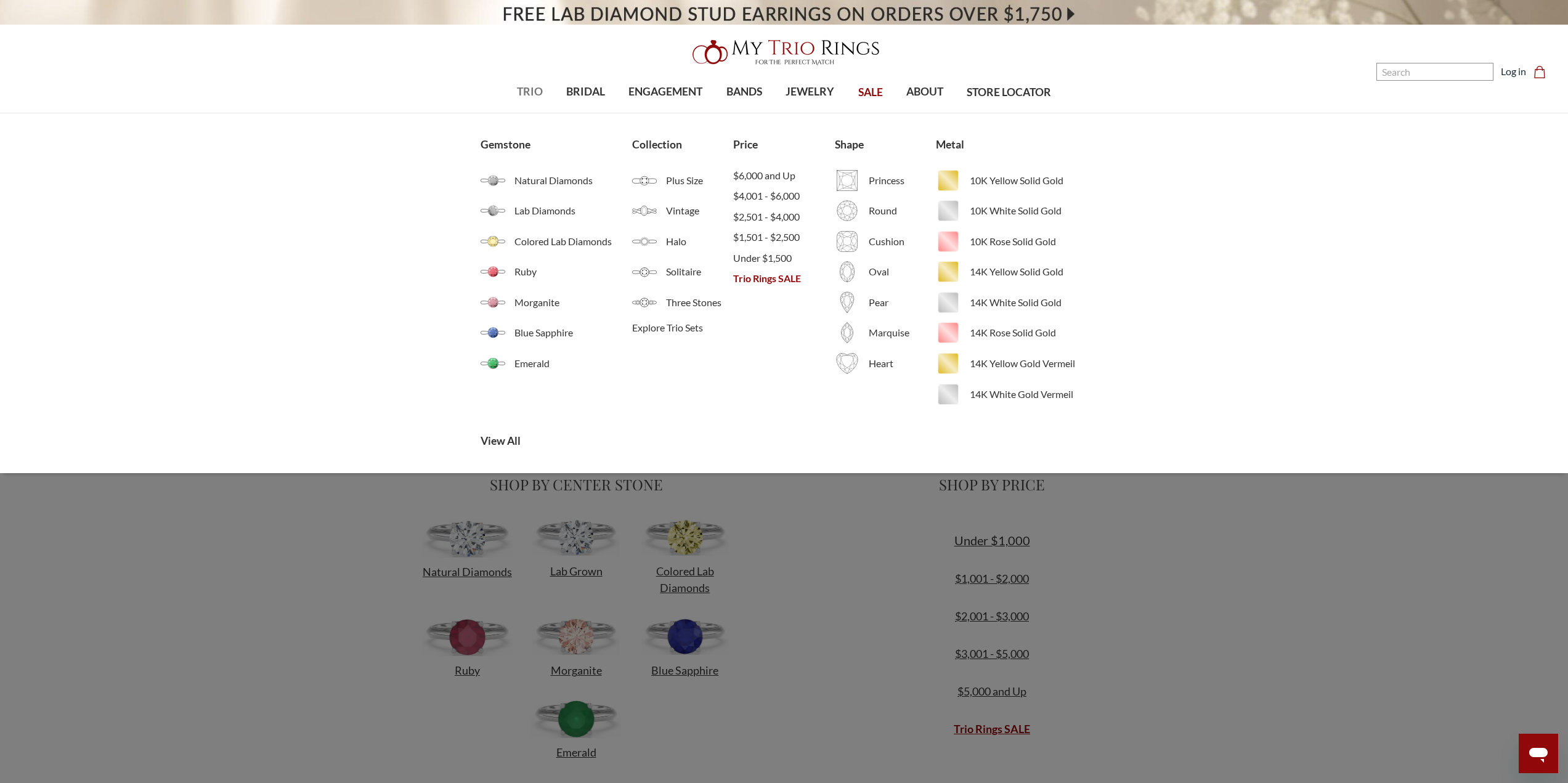
click at [520, 94] on span "TRIO" at bounding box center [530, 92] width 26 height 16
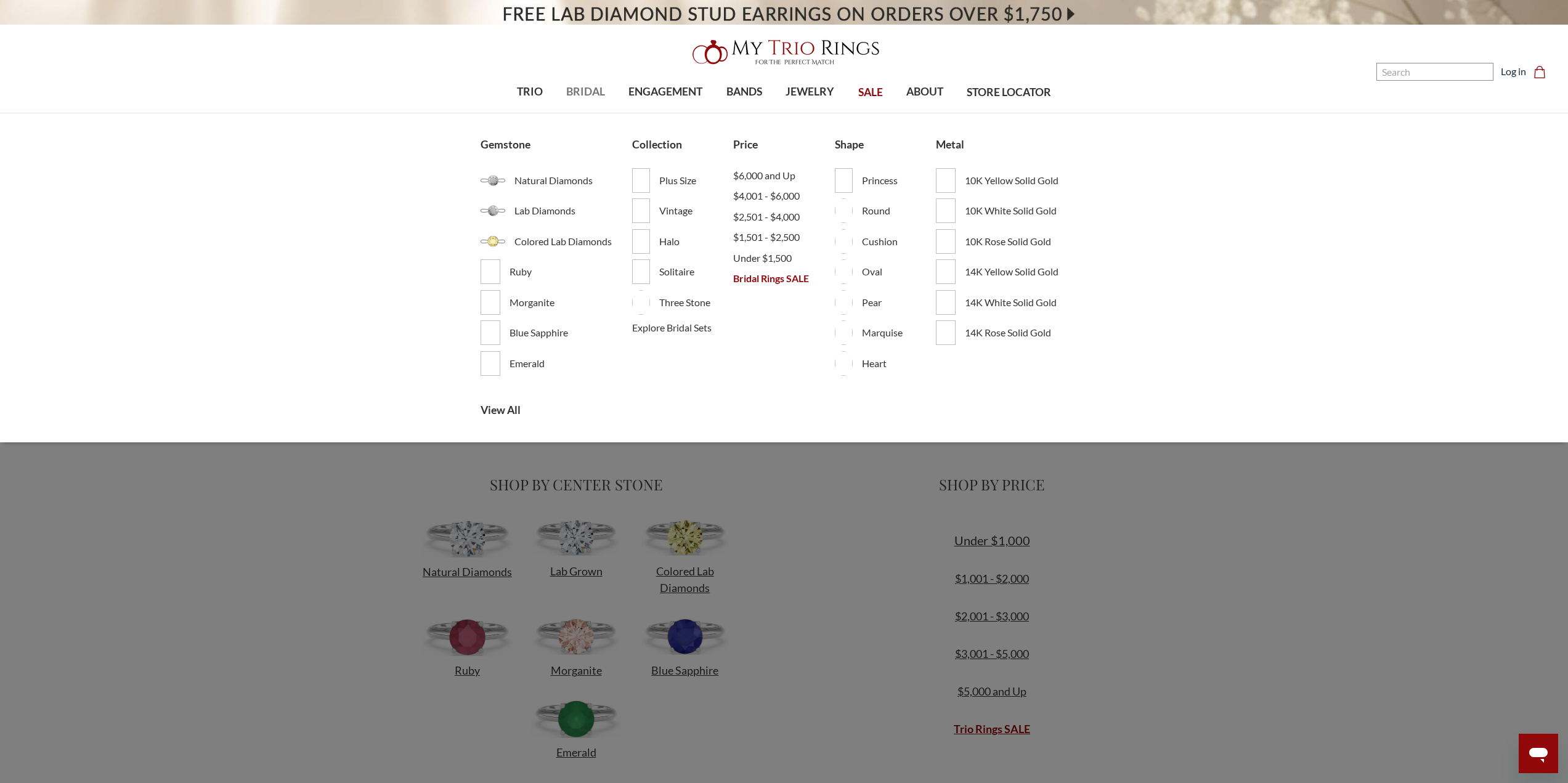
click at [571, 92] on span "BRIDAL" at bounding box center [585, 92] width 38 height 16
